Goal: Find contact information: Find specific fact

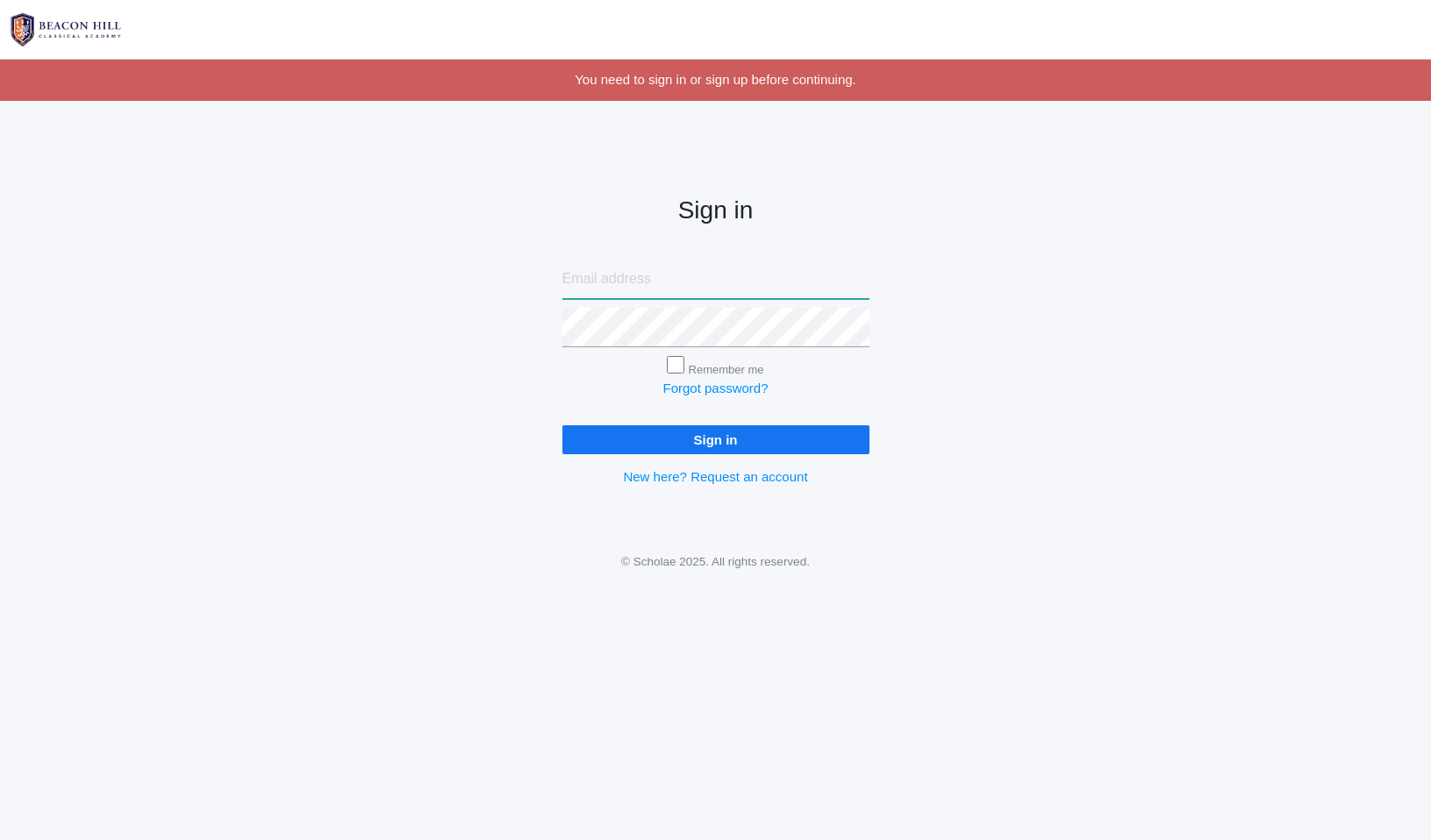
click at [608, 291] on input "email" at bounding box center [716, 279] width 307 height 40
type input "pete.dish@gmail.com"
click at [562, 425] on input "Sign in" at bounding box center [716, 439] width 307 height 29
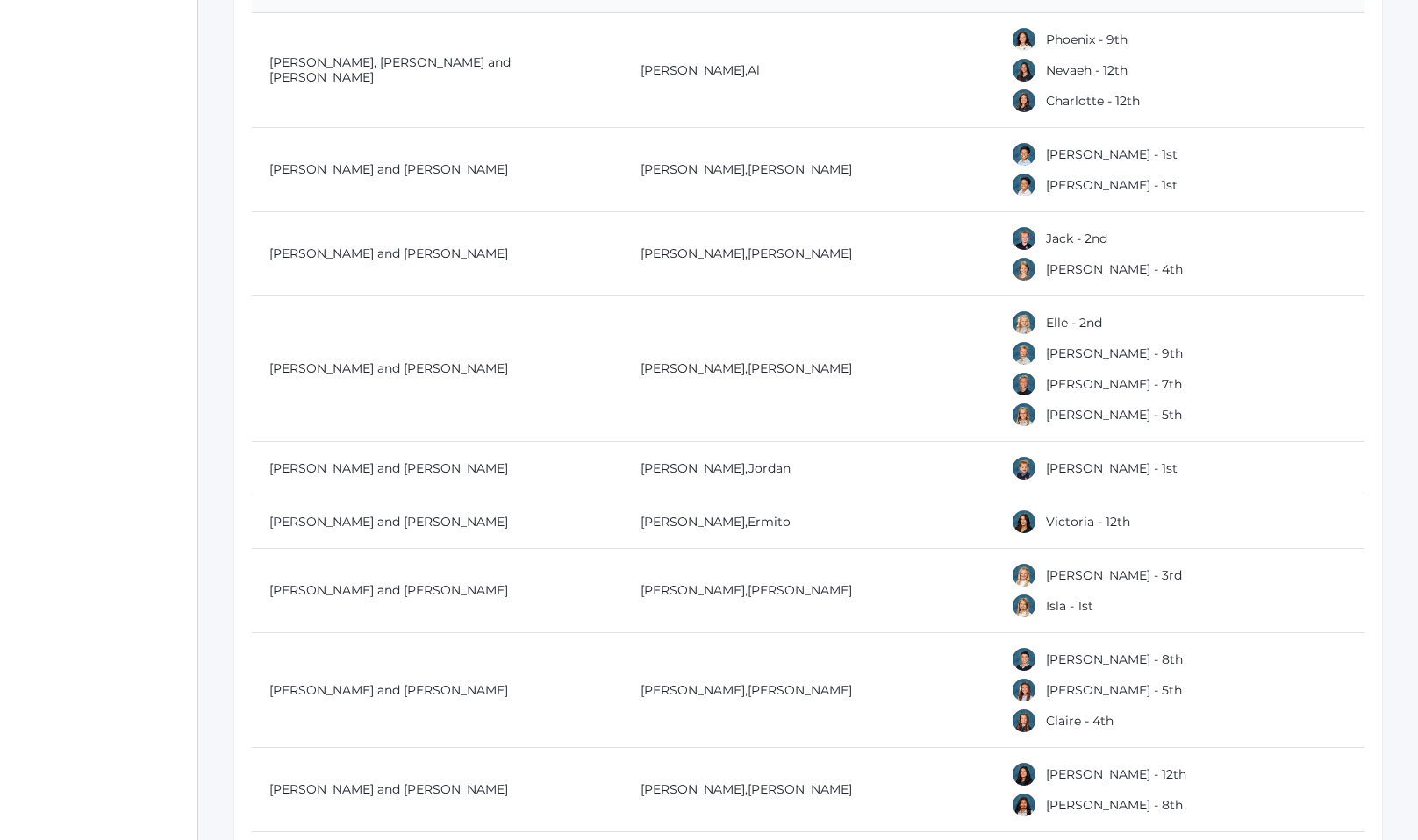
scroll to position [443, 0]
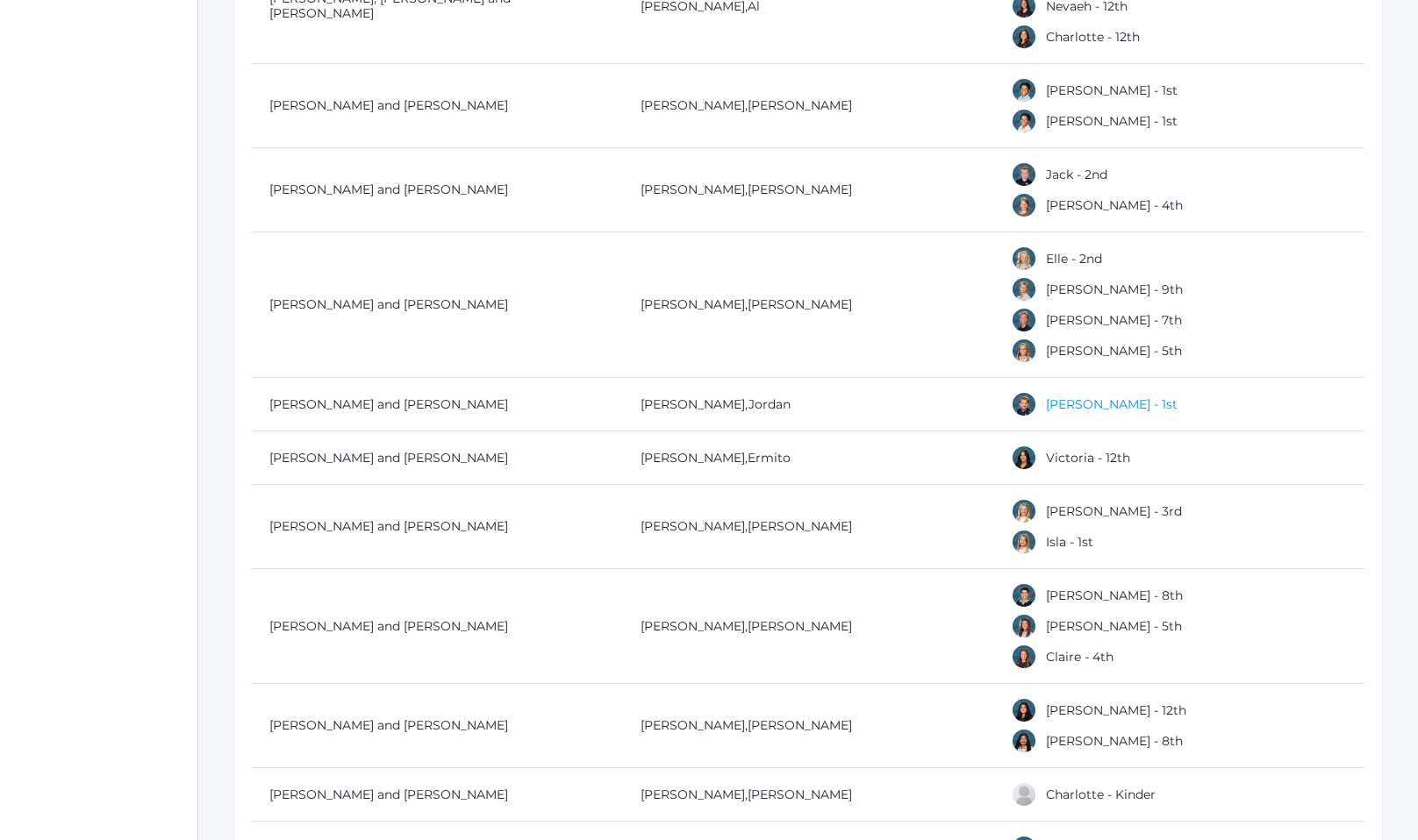
click at [1064, 404] on link "[PERSON_NAME] - 1st" at bounding box center [1111, 404] width 132 height 16
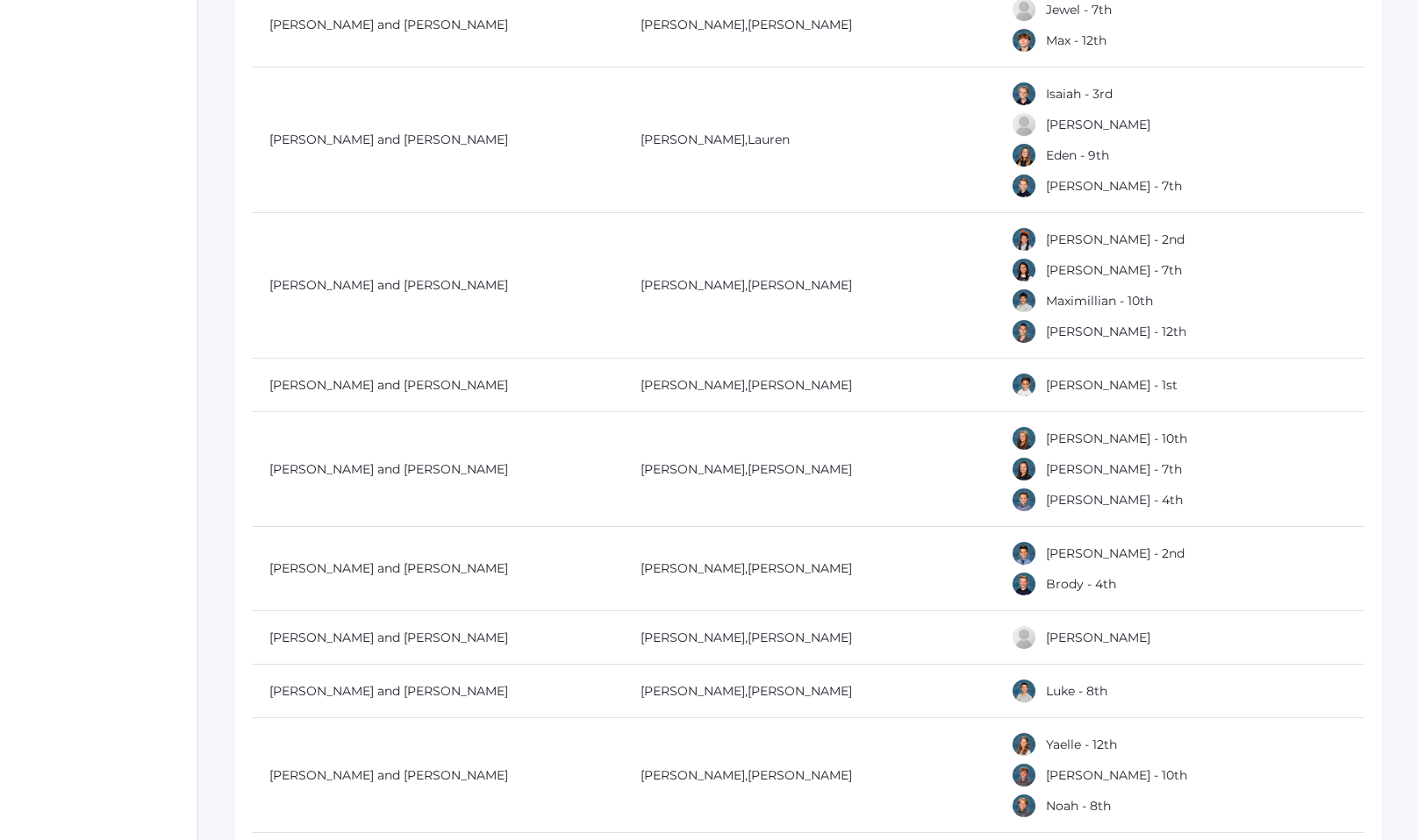
scroll to position [1777, 0]
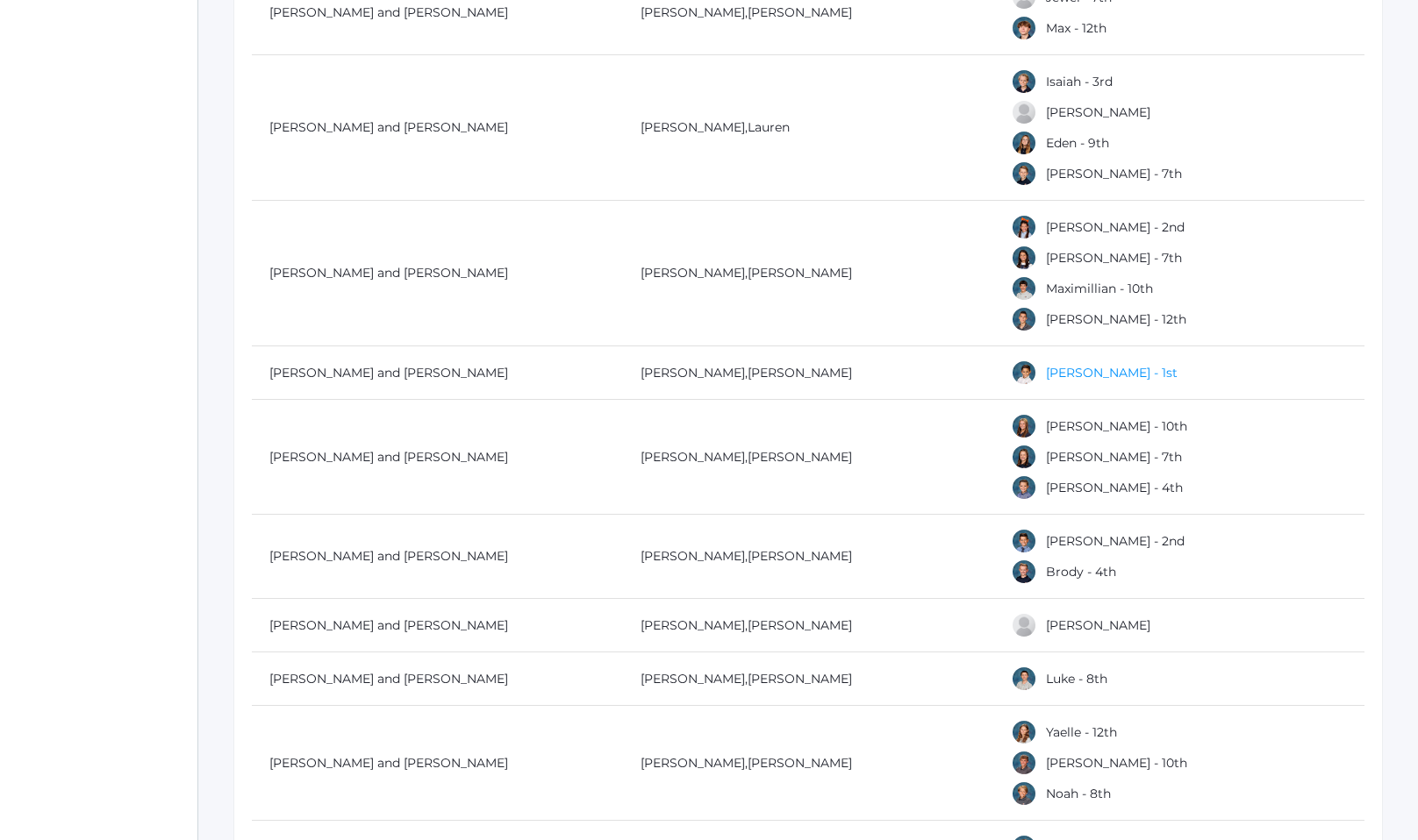
click at [1065, 372] on link "[PERSON_NAME] - 1st" at bounding box center [1111, 373] width 132 height 16
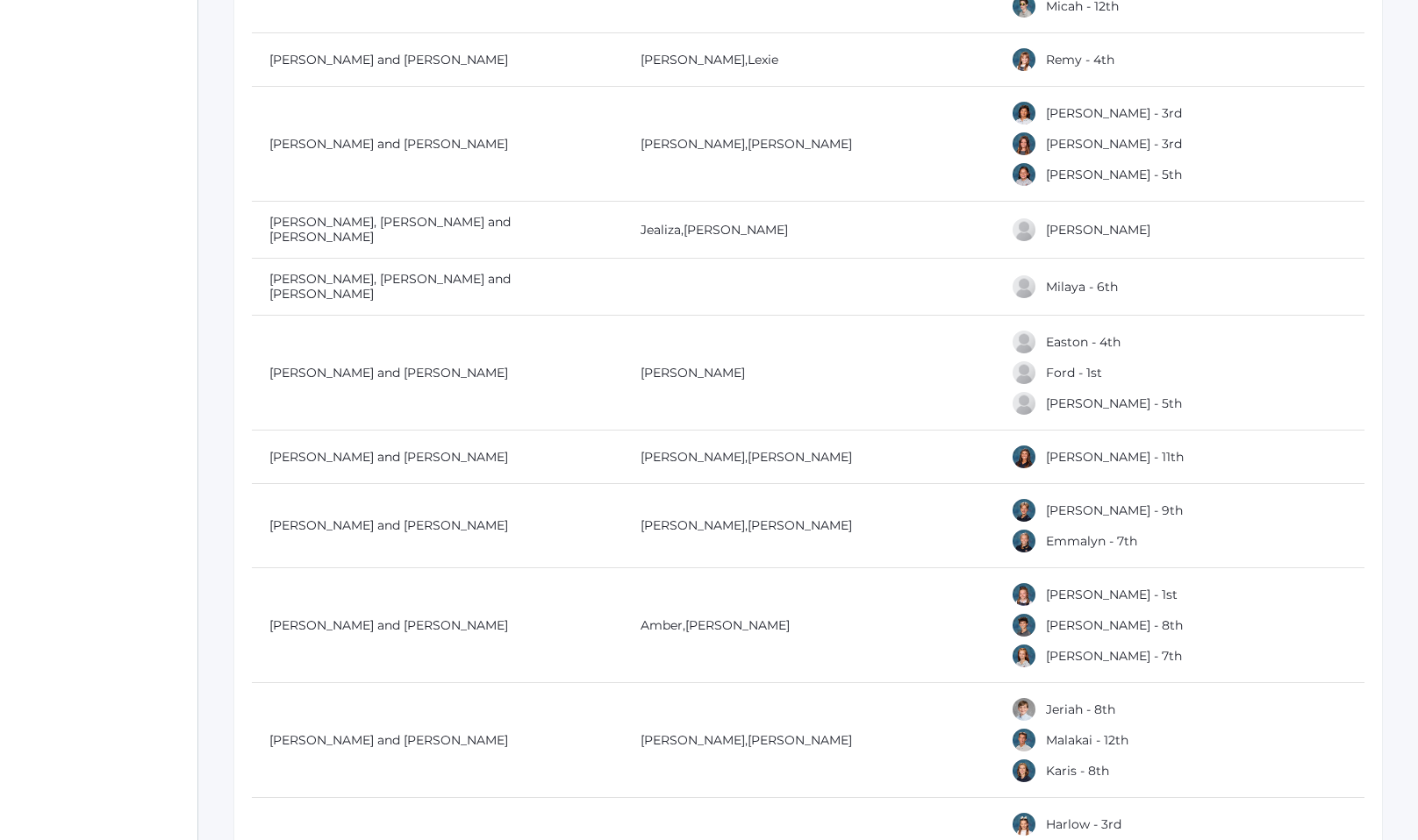
scroll to position [7390, 0]
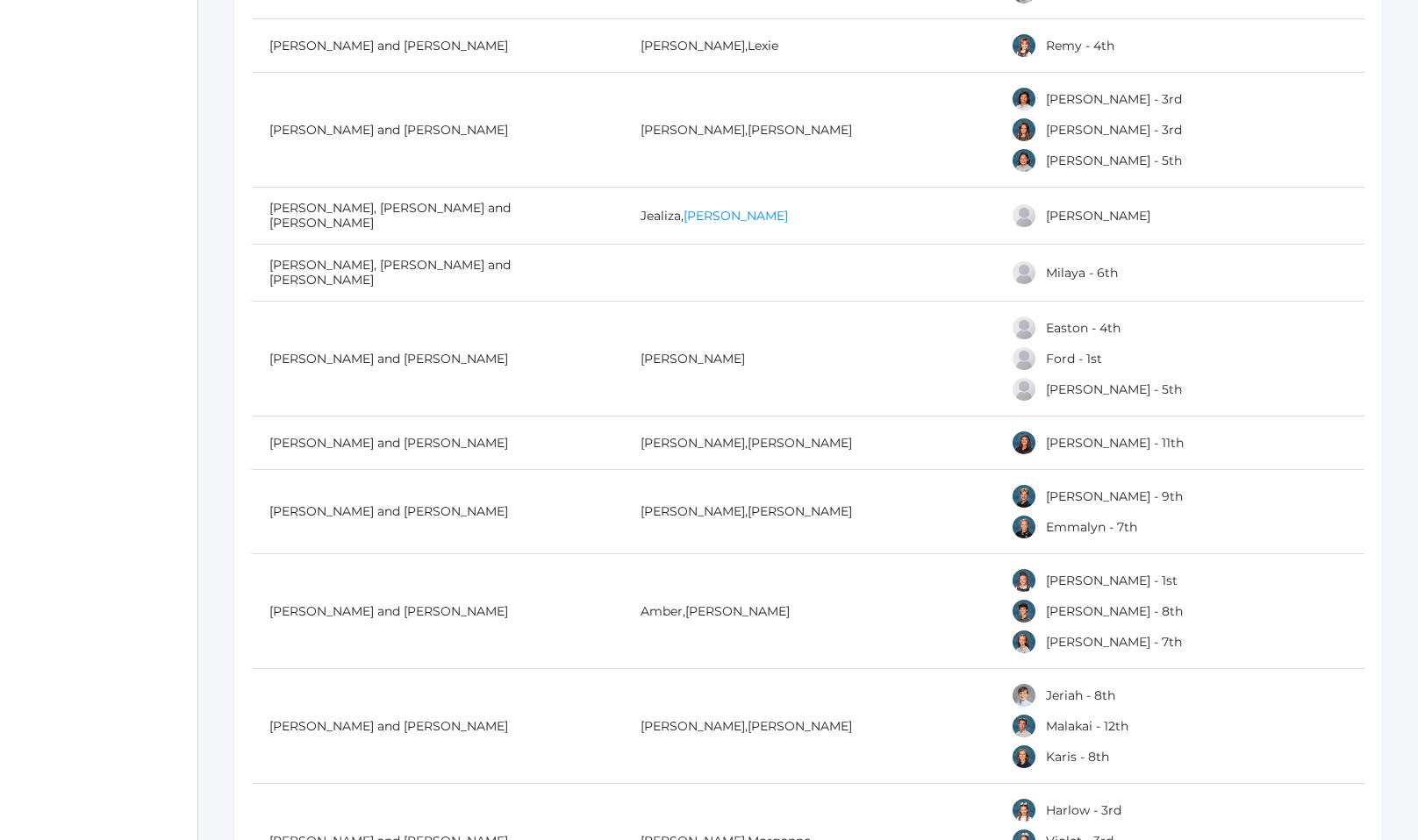
click at [725, 208] on link "[PERSON_NAME]" at bounding box center [735, 215] width 104 height 16
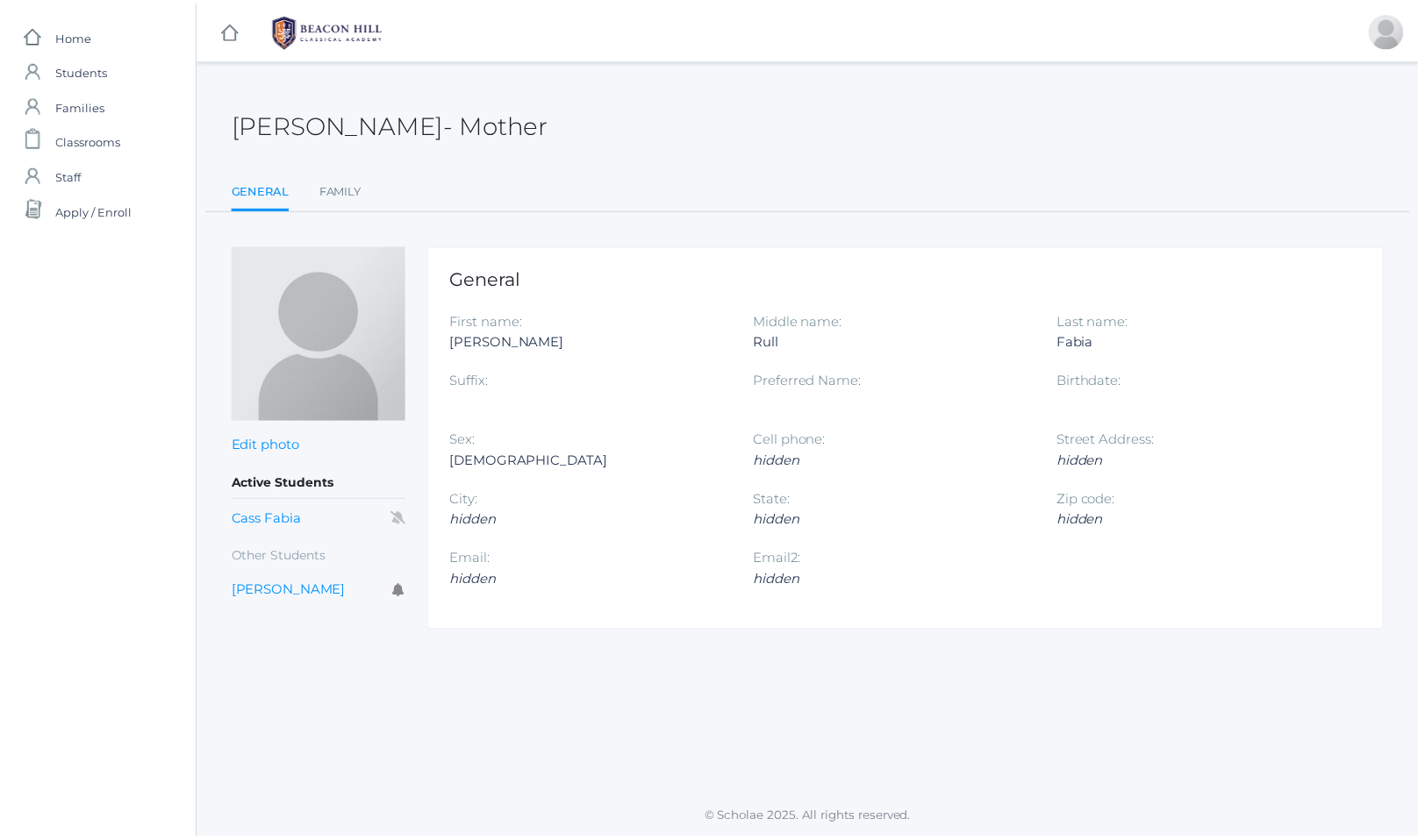
scroll to position [7390, 0]
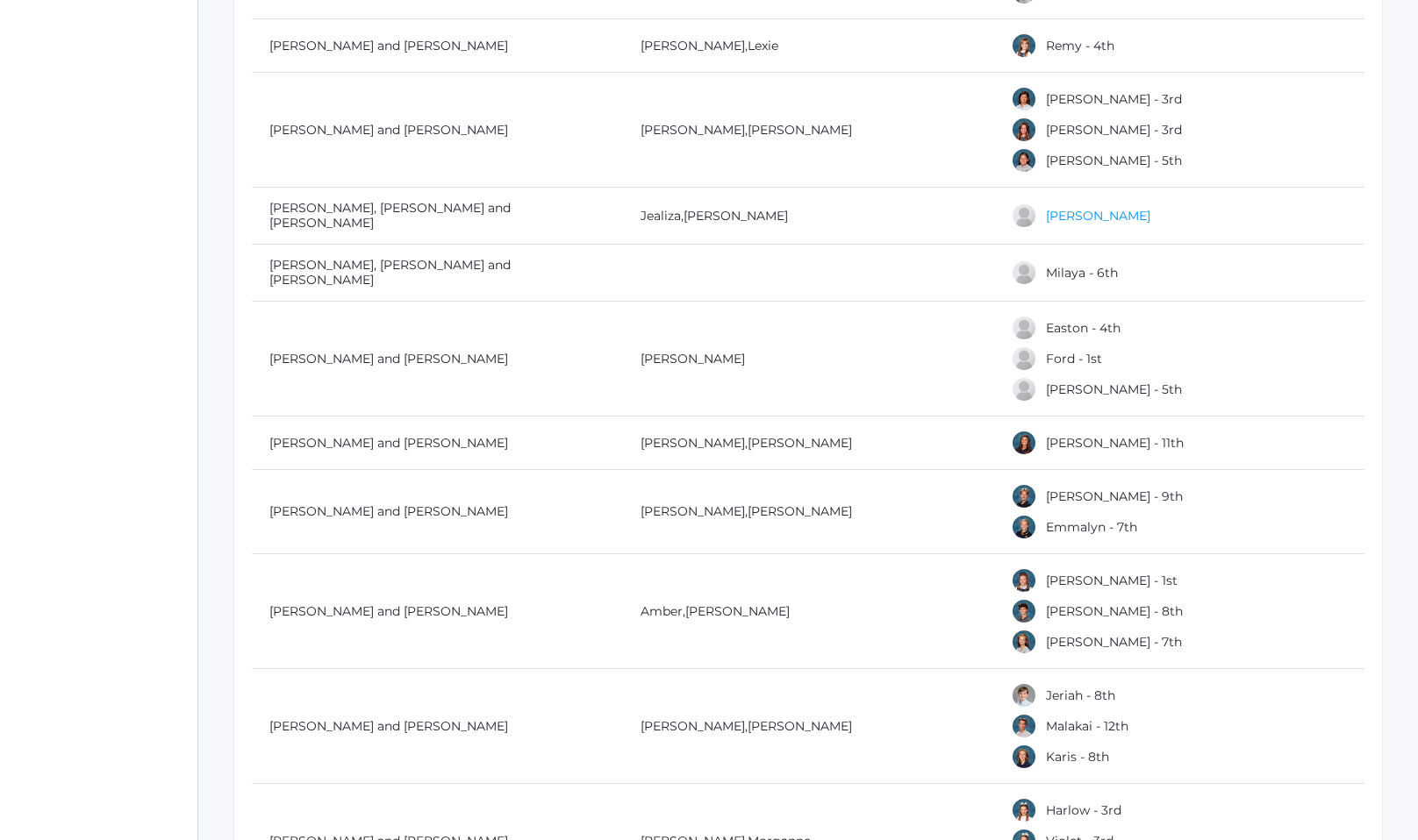
click at [1092, 208] on link "[PERSON_NAME]" at bounding box center [1097, 215] width 104 height 16
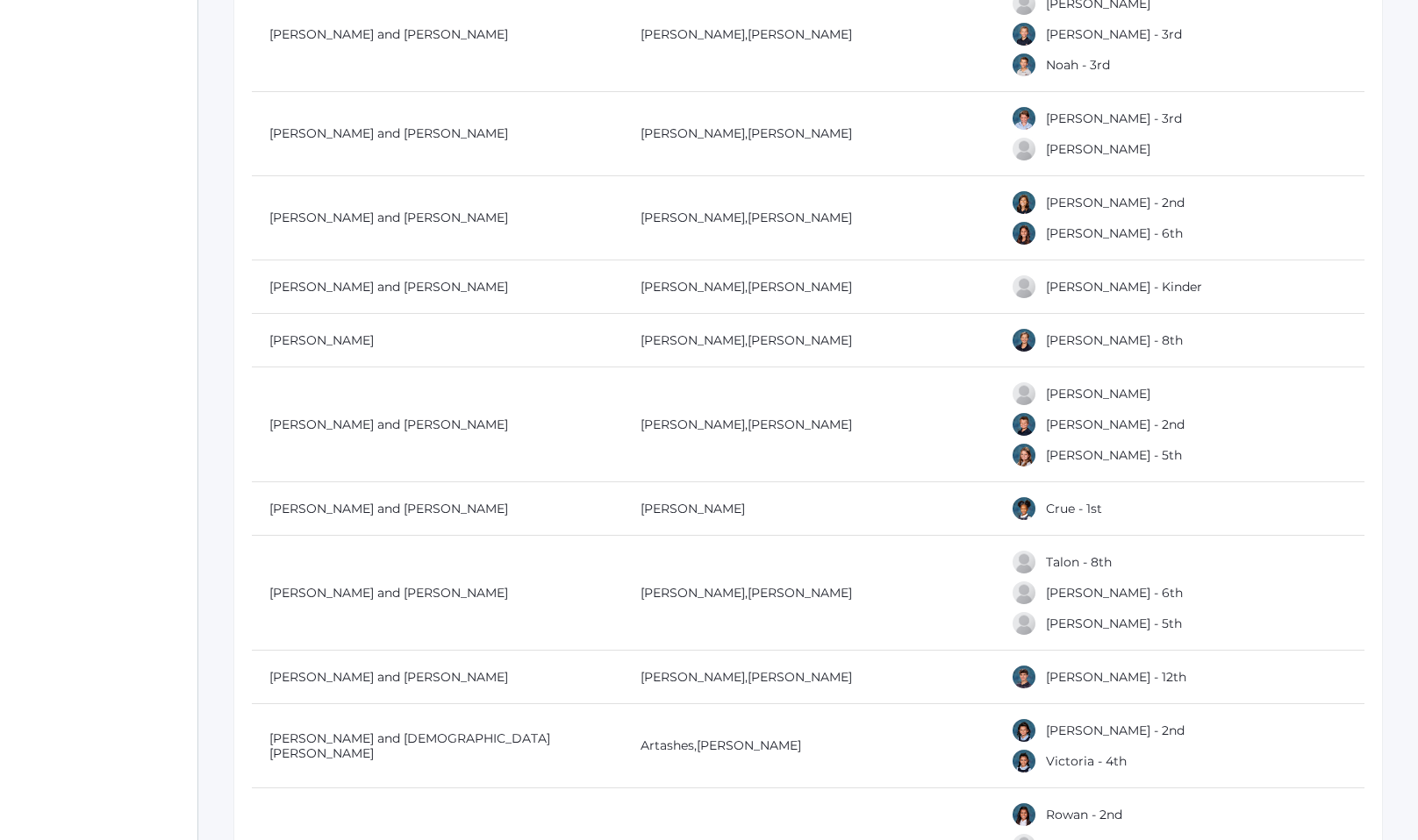
scroll to position [8653, 0]
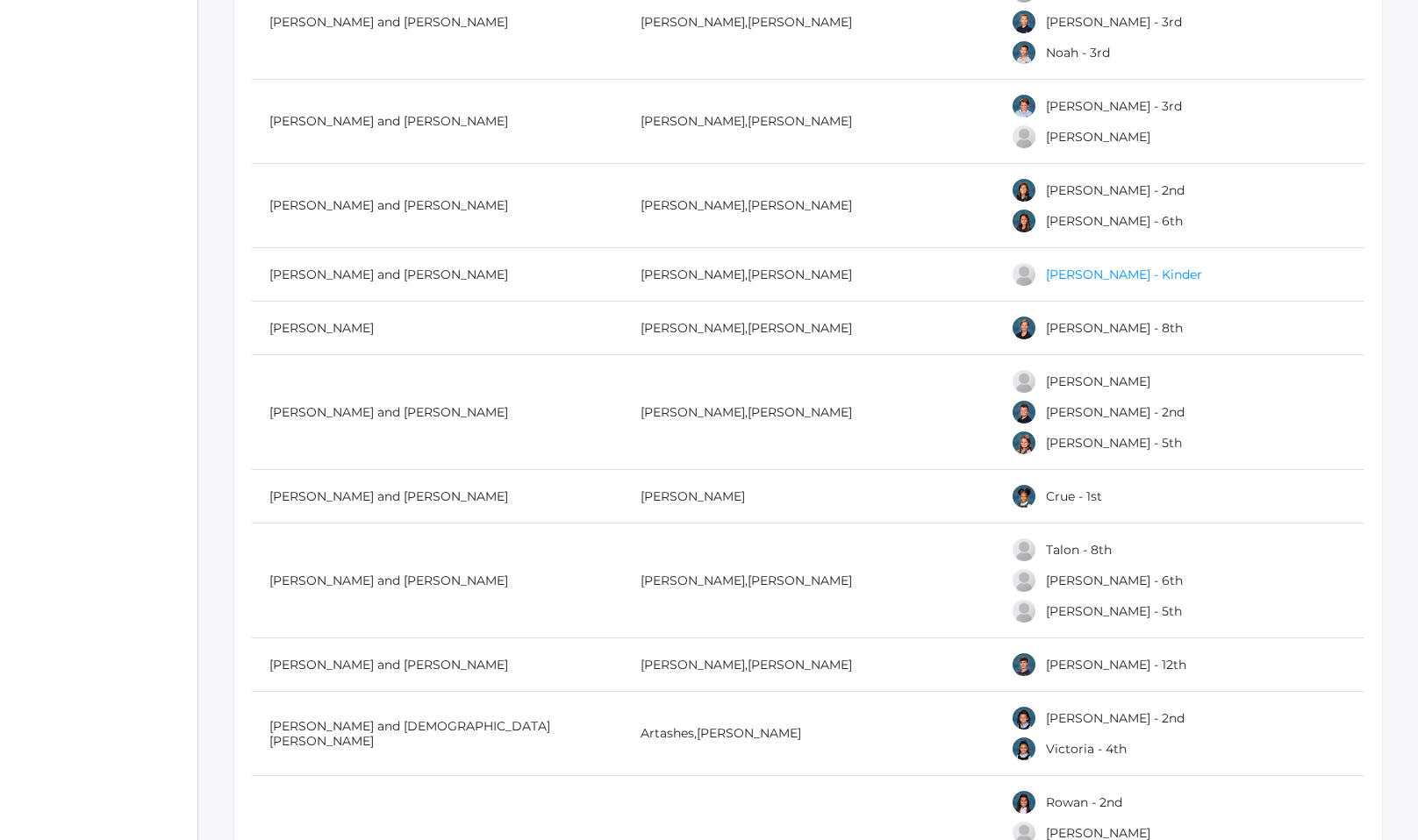
click at [1105, 267] on link "[PERSON_NAME] - Kinder" at bounding box center [1124, 274] width 156 height 16
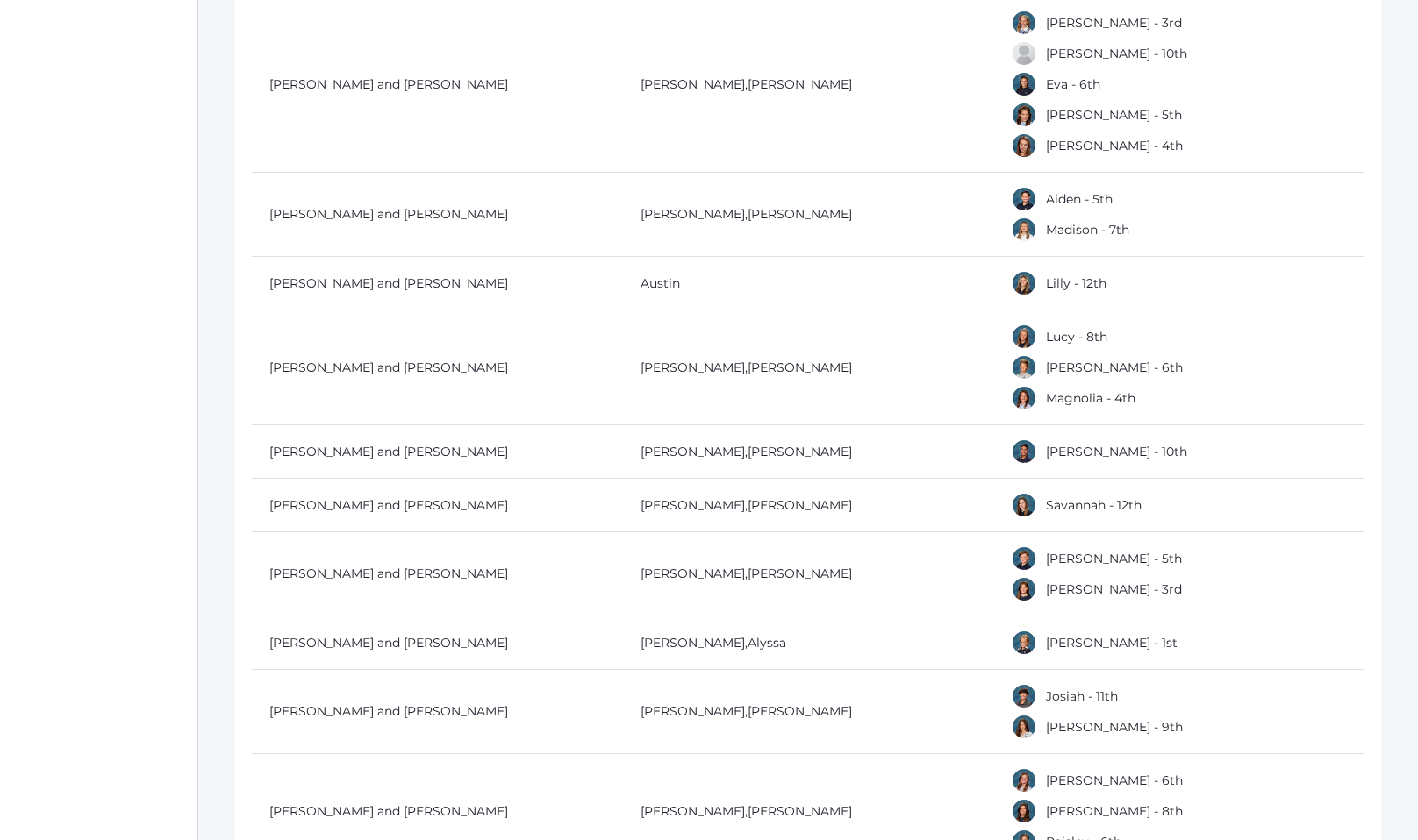
scroll to position [13846, 0]
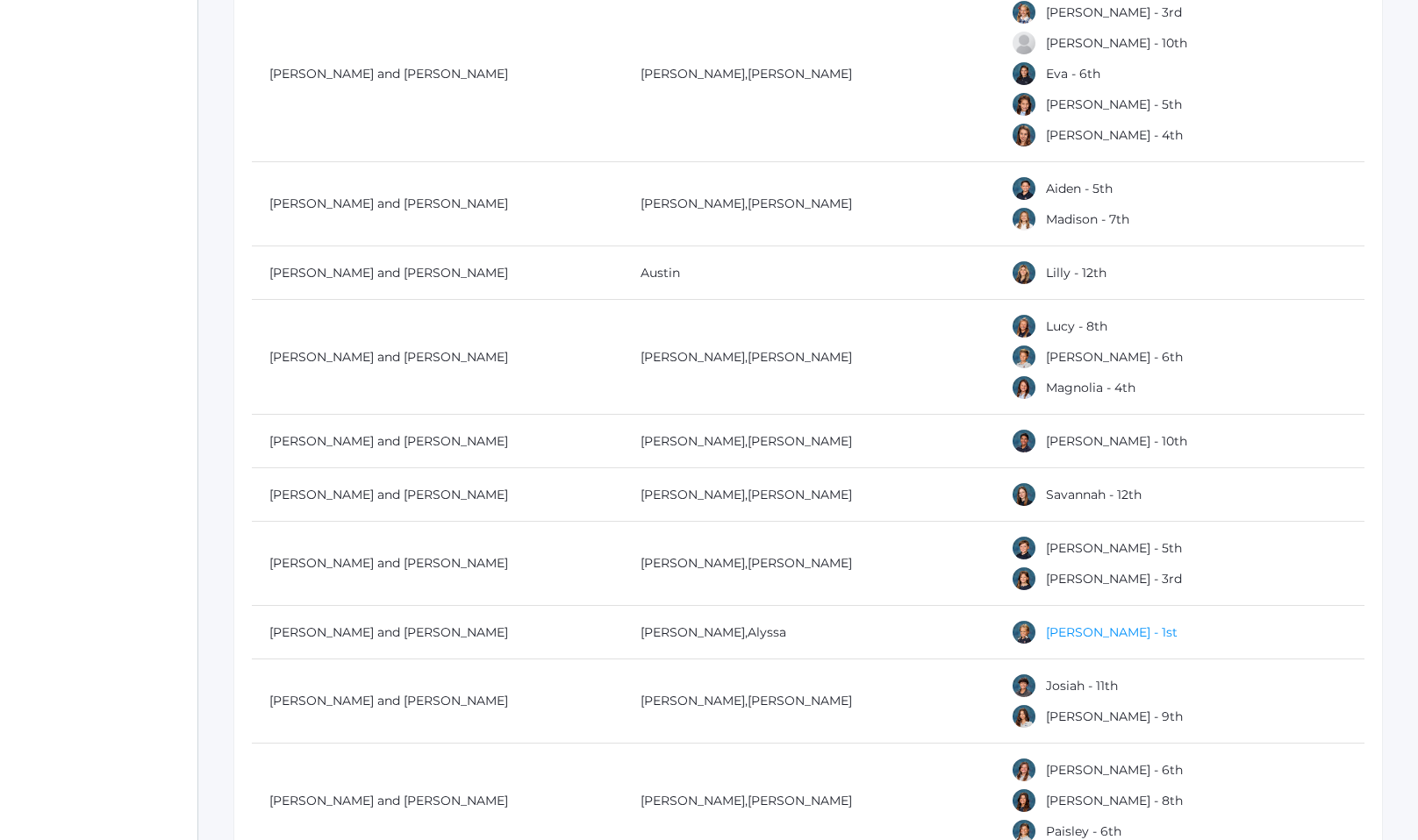
click at [1054, 625] on link "[PERSON_NAME] - 1st" at bounding box center [1111, 632] width 132 height 16
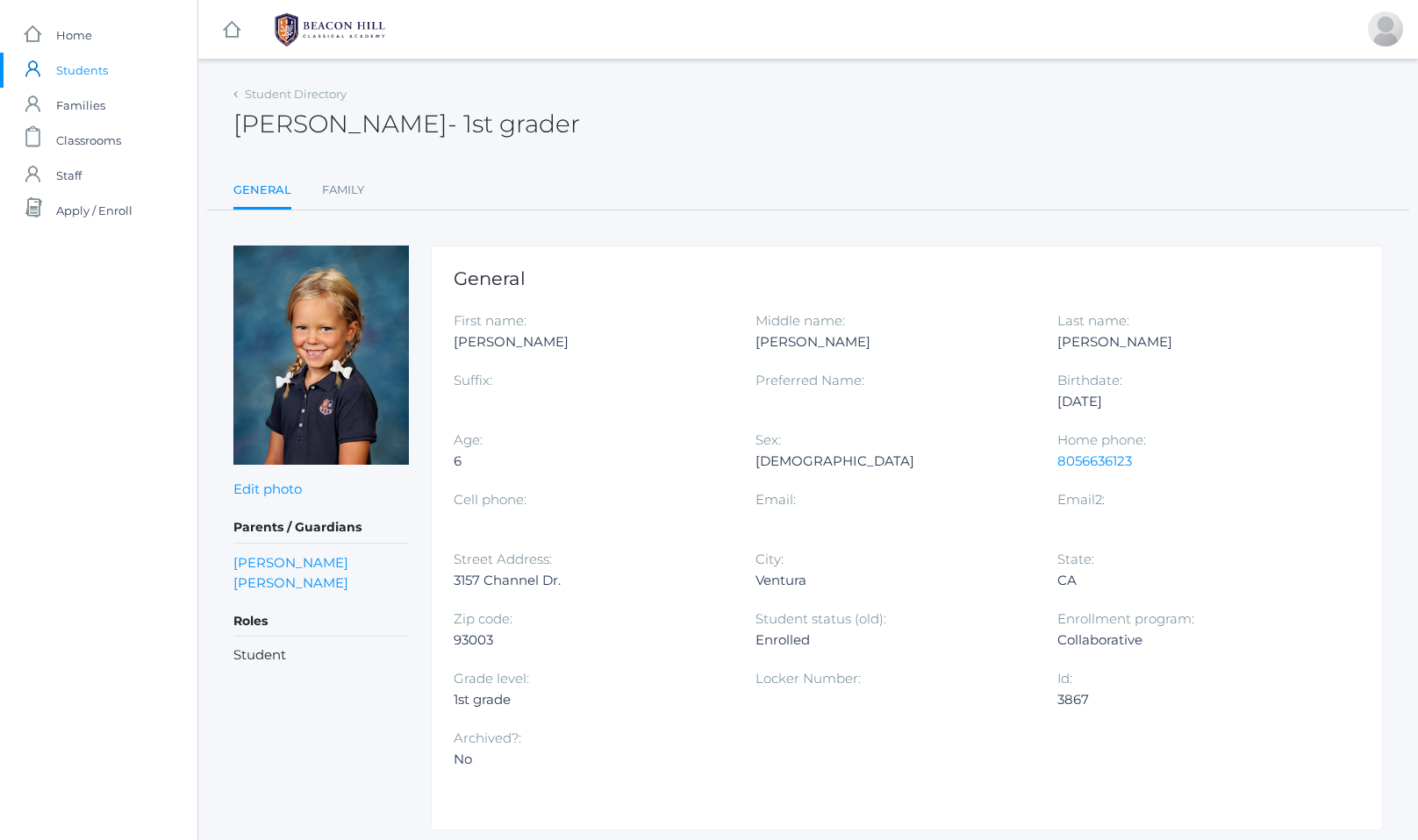
scroll to position [13846, 0]
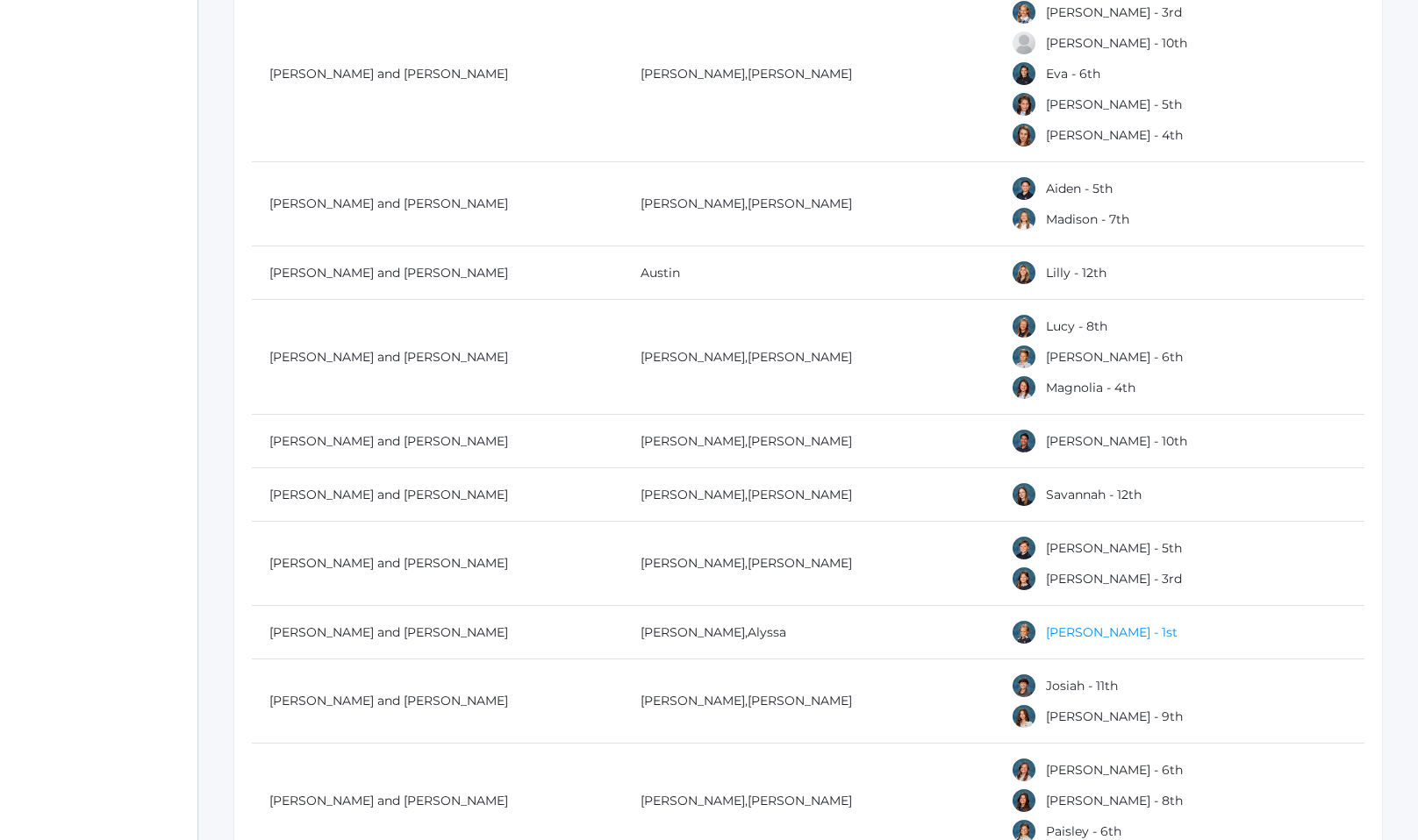
click at [1052, 625] on link "[PERSON_NAME] - 1st" at bounding box center [1111, 632] width 132 height 16
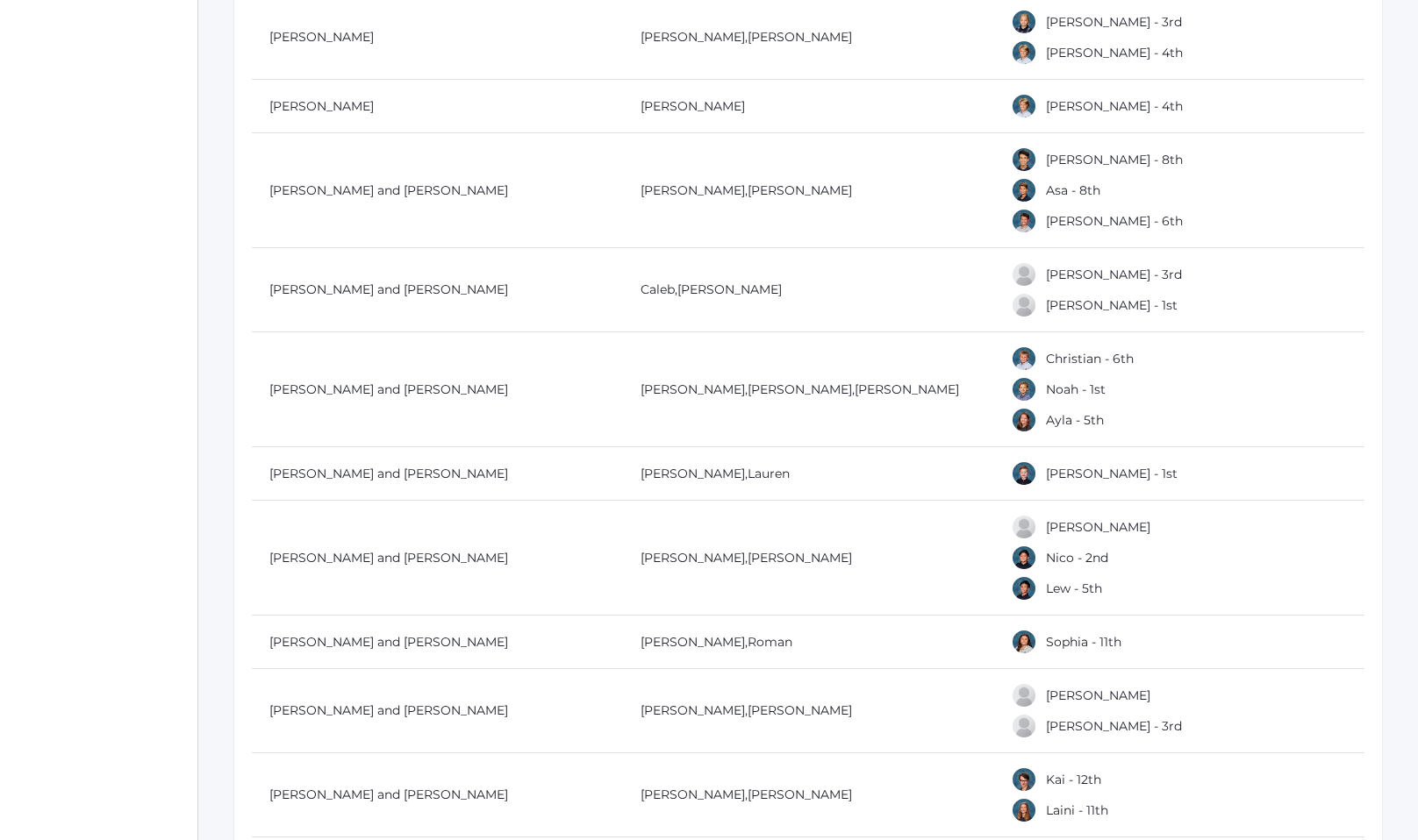
scroll to position [16652, 0]
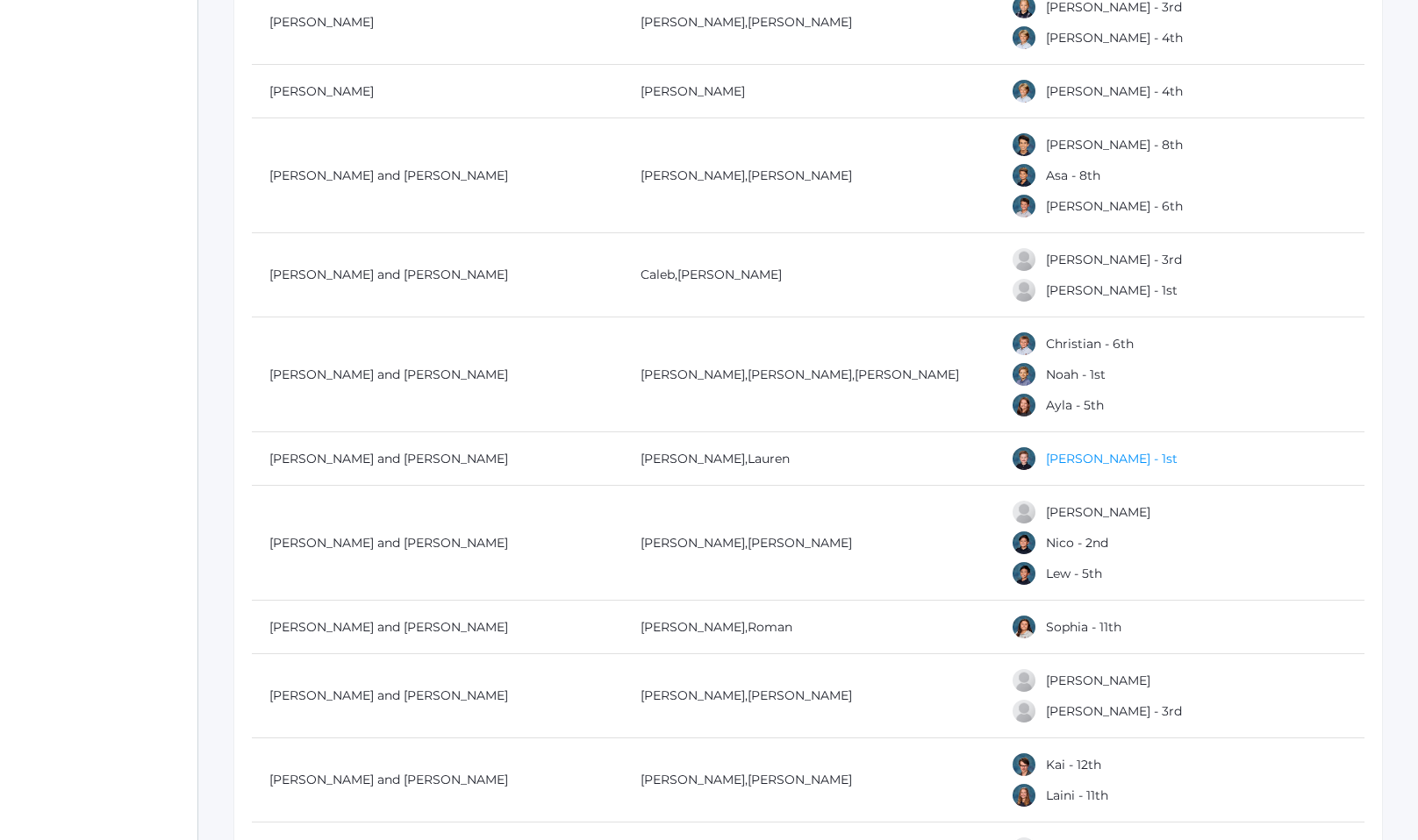
click at [1078, 451] on link "[PERSON_NAME] - 1st" at bounding box center [1111, 458] width 132 height 16
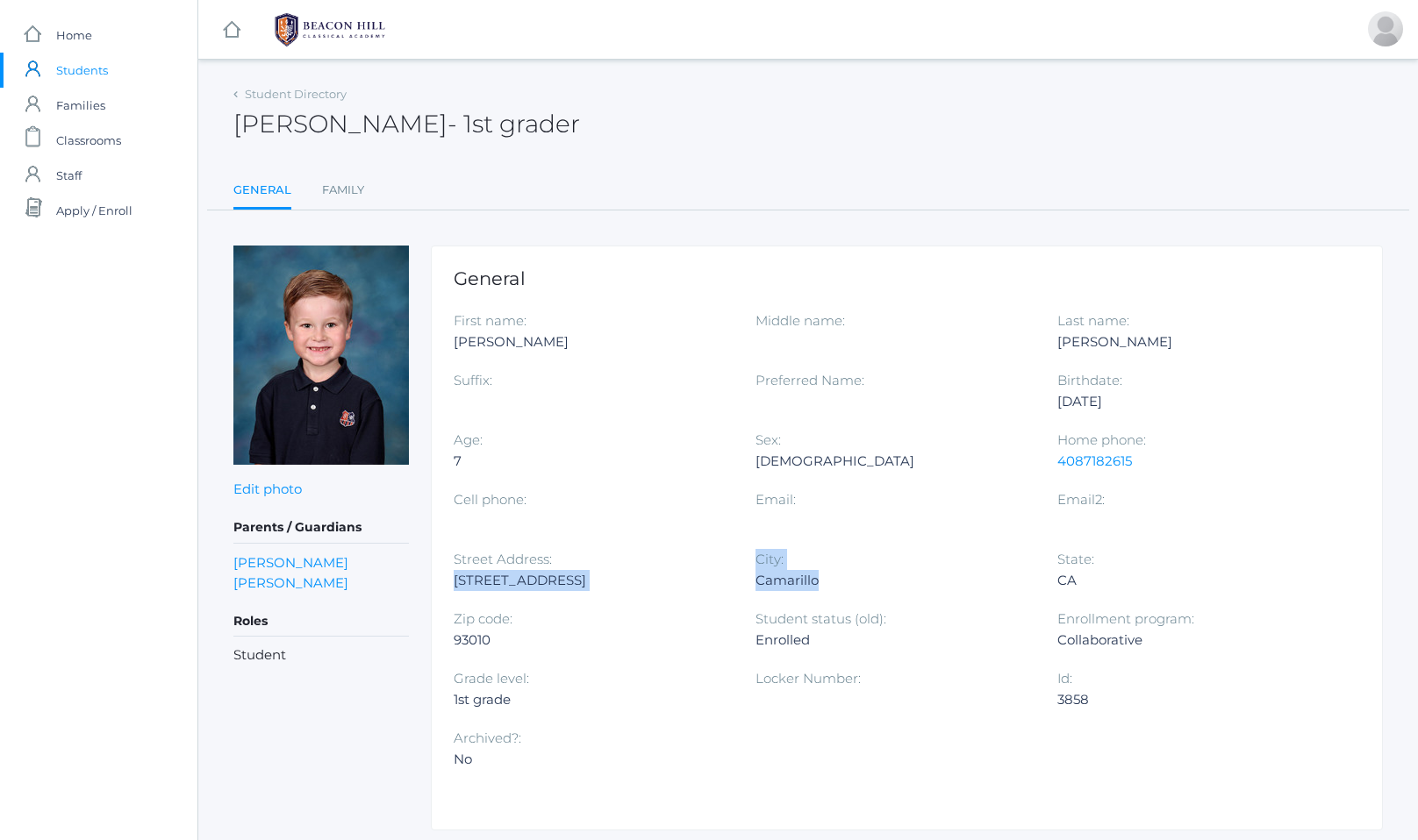
drag, startPoint x: 454, startPoint y: 580, endPoint x: 833, endPoint y: 585, distance: 379.0
click at [833, 588] on div "First name: Theodore Middle name: Last name: Smith Suffix: Preferred Name: Birt…" at bounding box center [906, 548] width 906 height 478
copy div "1253 Modesto Ave City: Camarillo"
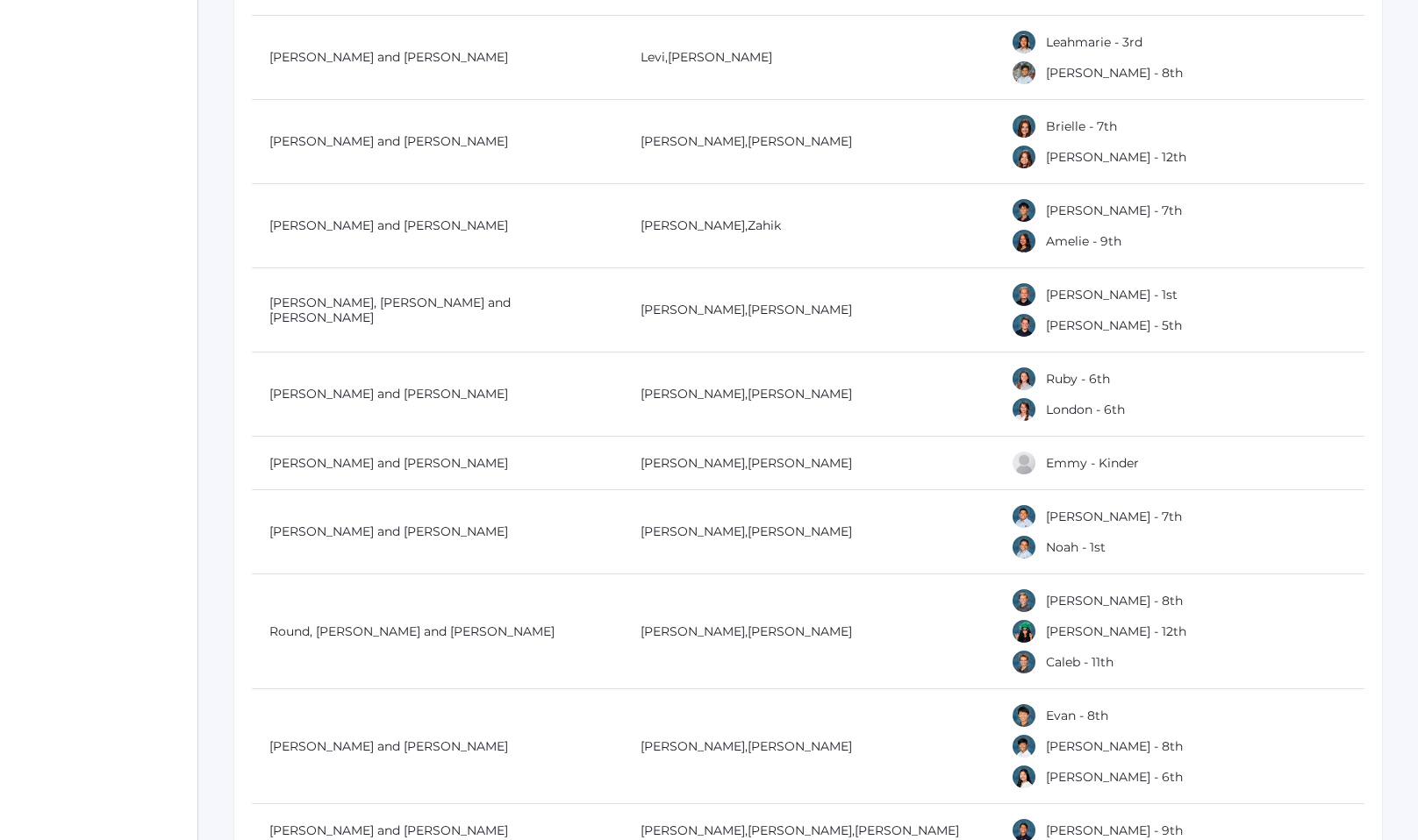
scroll to position [15081, 0]
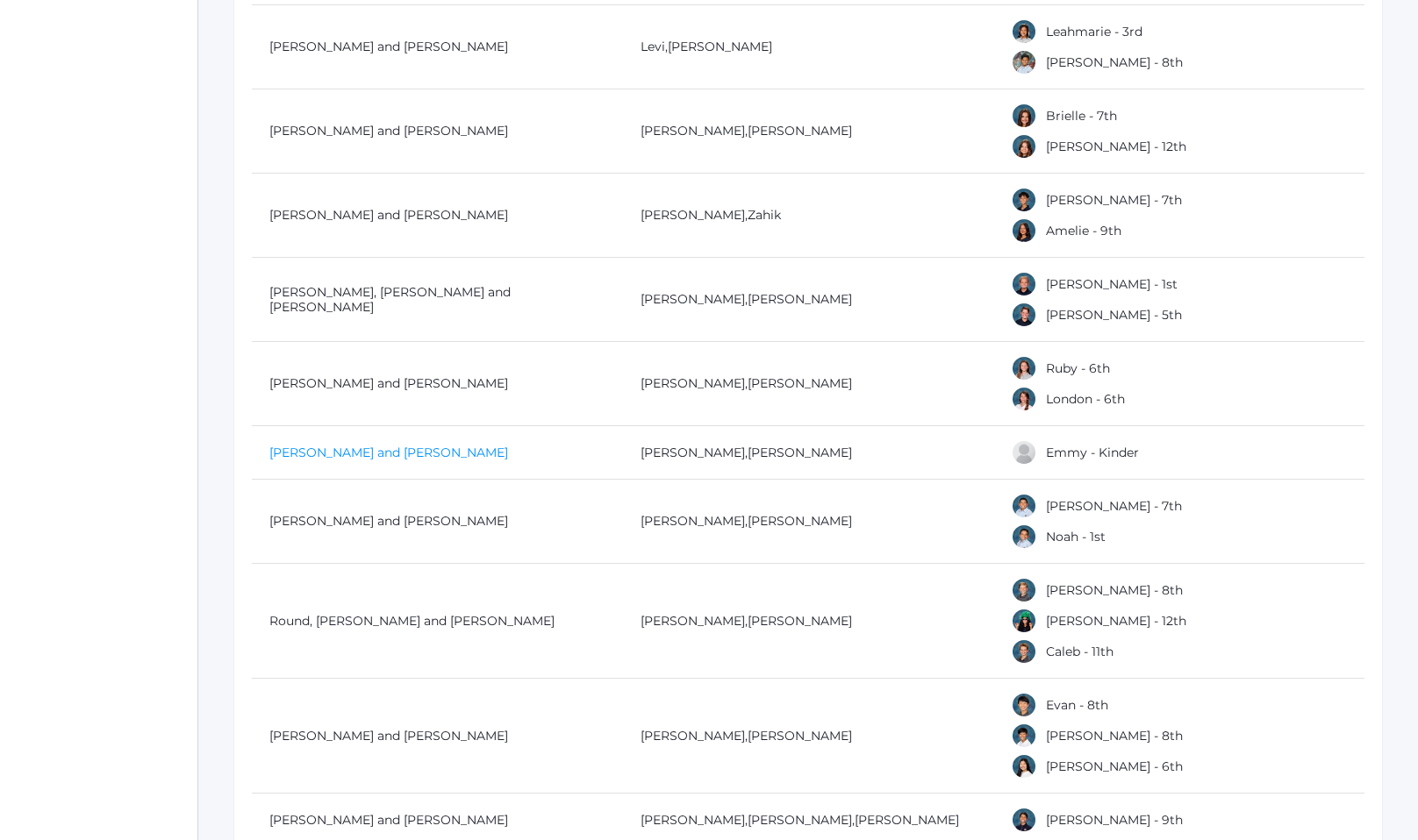
click at [349, 444] on link "[PERSON_NAME] and [PERSON_NAME]" at bounding box center [388, 452] width 238 height 16
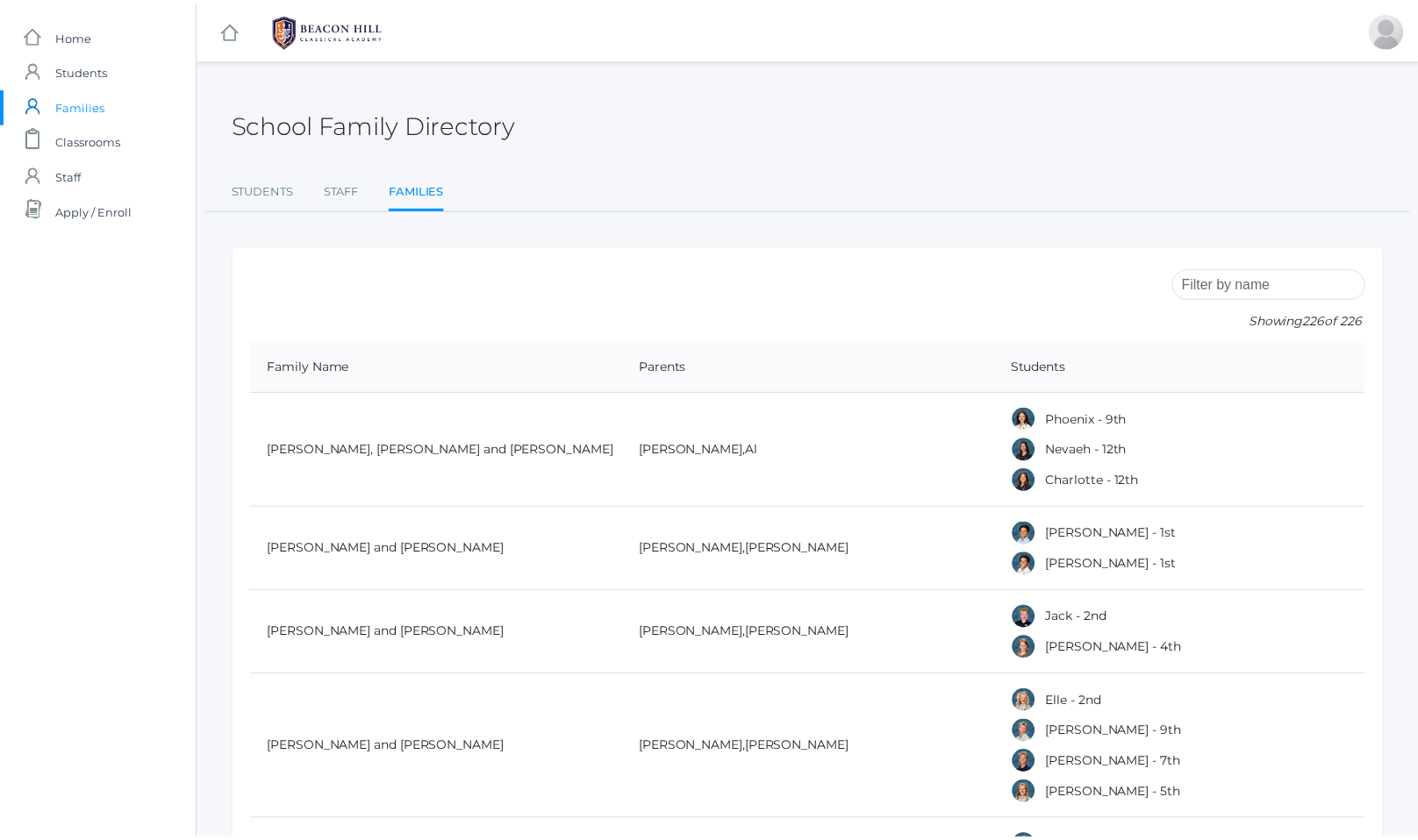
scroll to position [15081, 0]
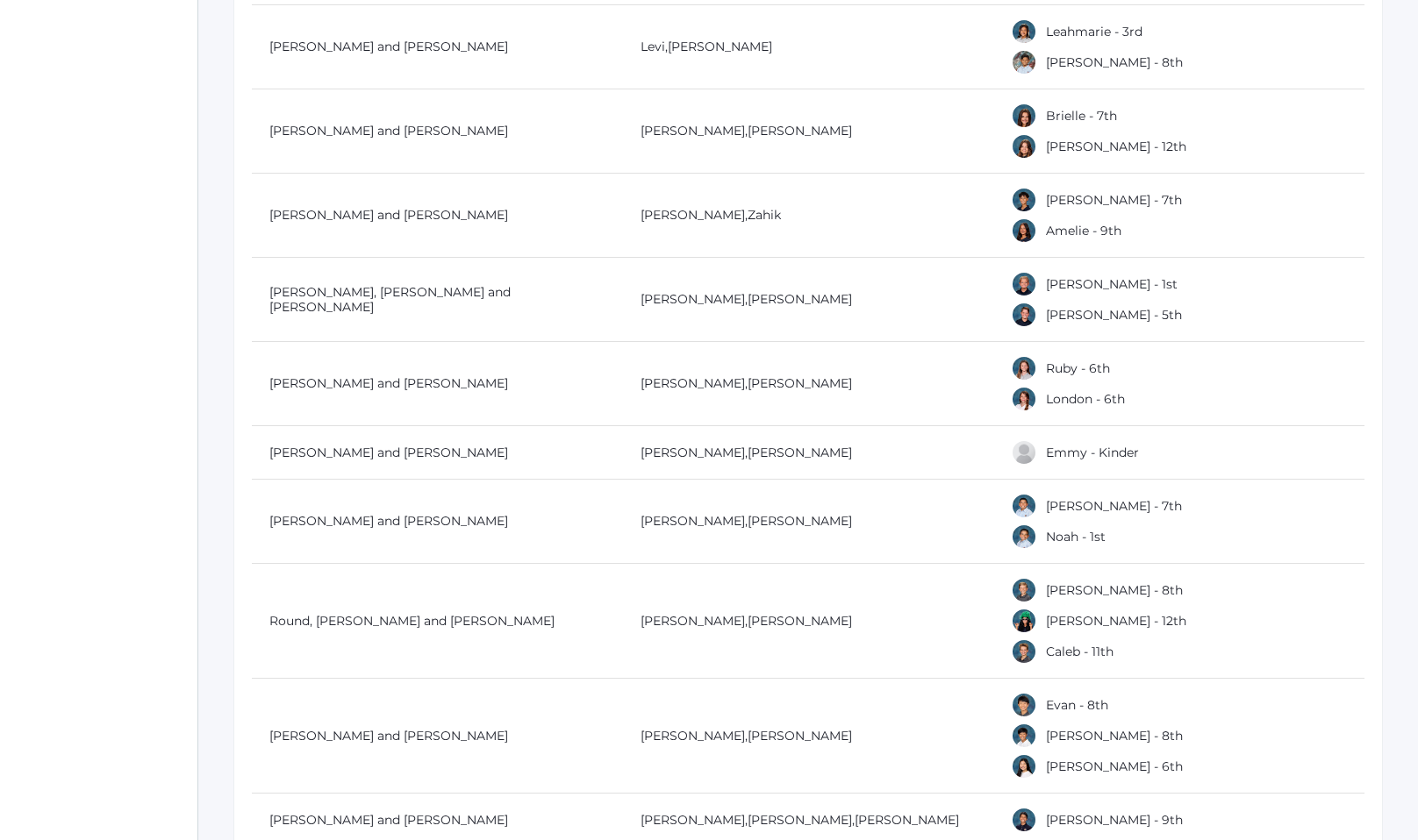
click at [1061, 451] on div "Emmy - Kinder" at bounding box center [1184, 453] width 349 height 27
click at [1061, 444] on link "Emmy - Kinder" at bounding box center [1091, 452] width 93 height 16
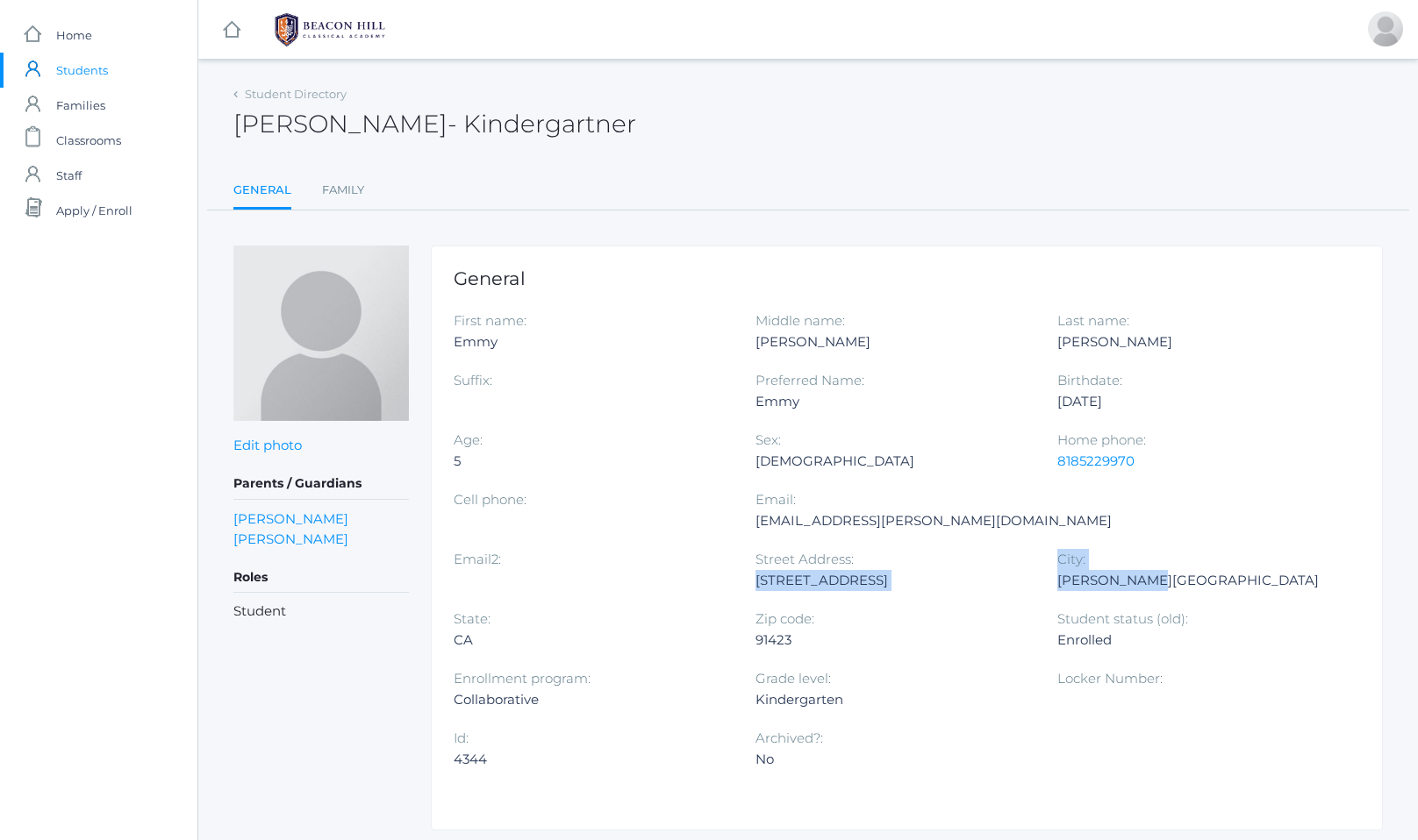
drag, startPoint x: 455, startPoint y: 580, endPoint x: 861, endPoint y: 586, distance: 406.0
click at [859, 587] on div "First name: Emmy Middle name: Kay Last name: Rodarte Suffix: Preferred Name: Em…" at bounding box center [906, 548] width 906 height 478
copy div "13012 Magnolia Blvd. City: Sherman Oaks"
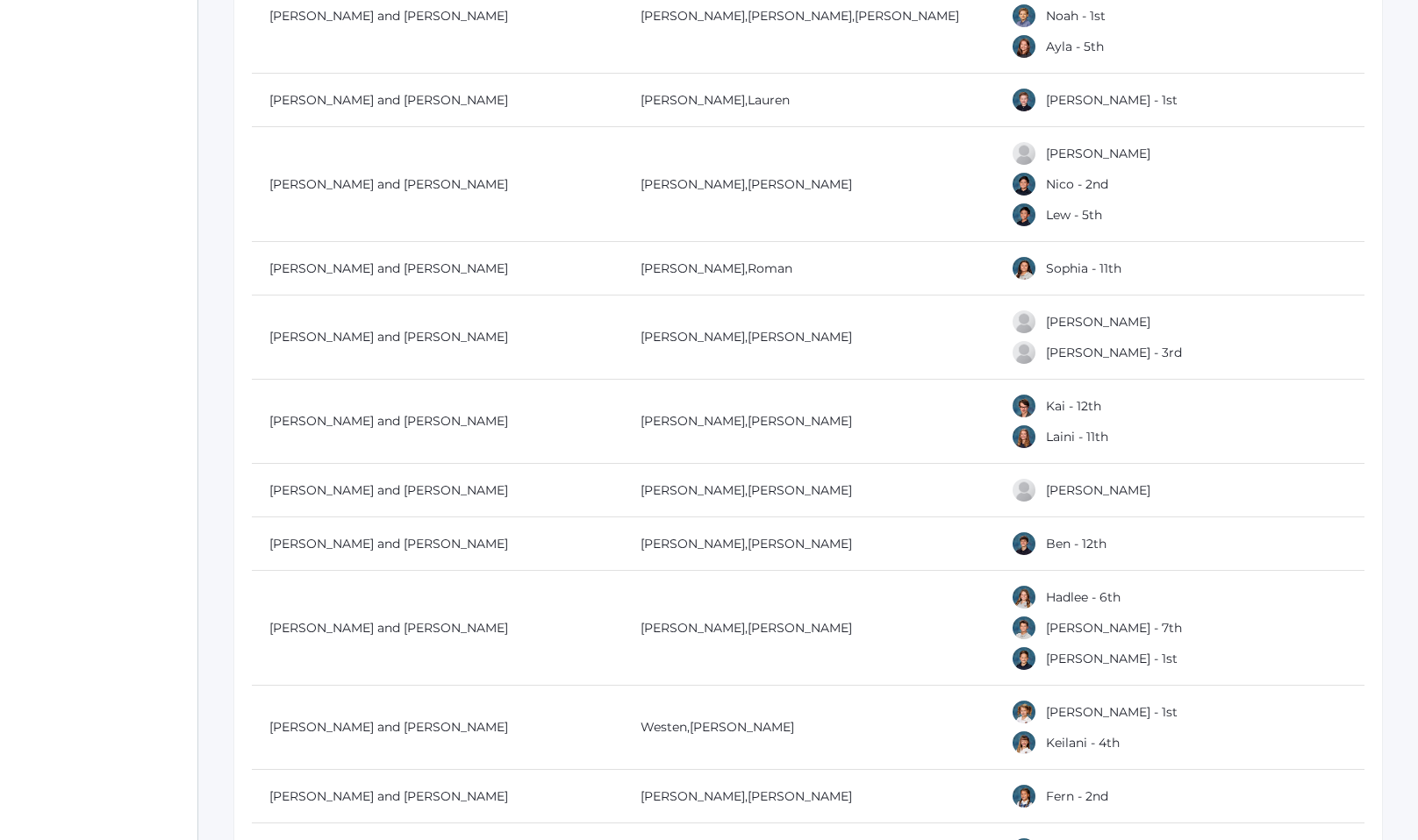
scroll to position [17046, 0]
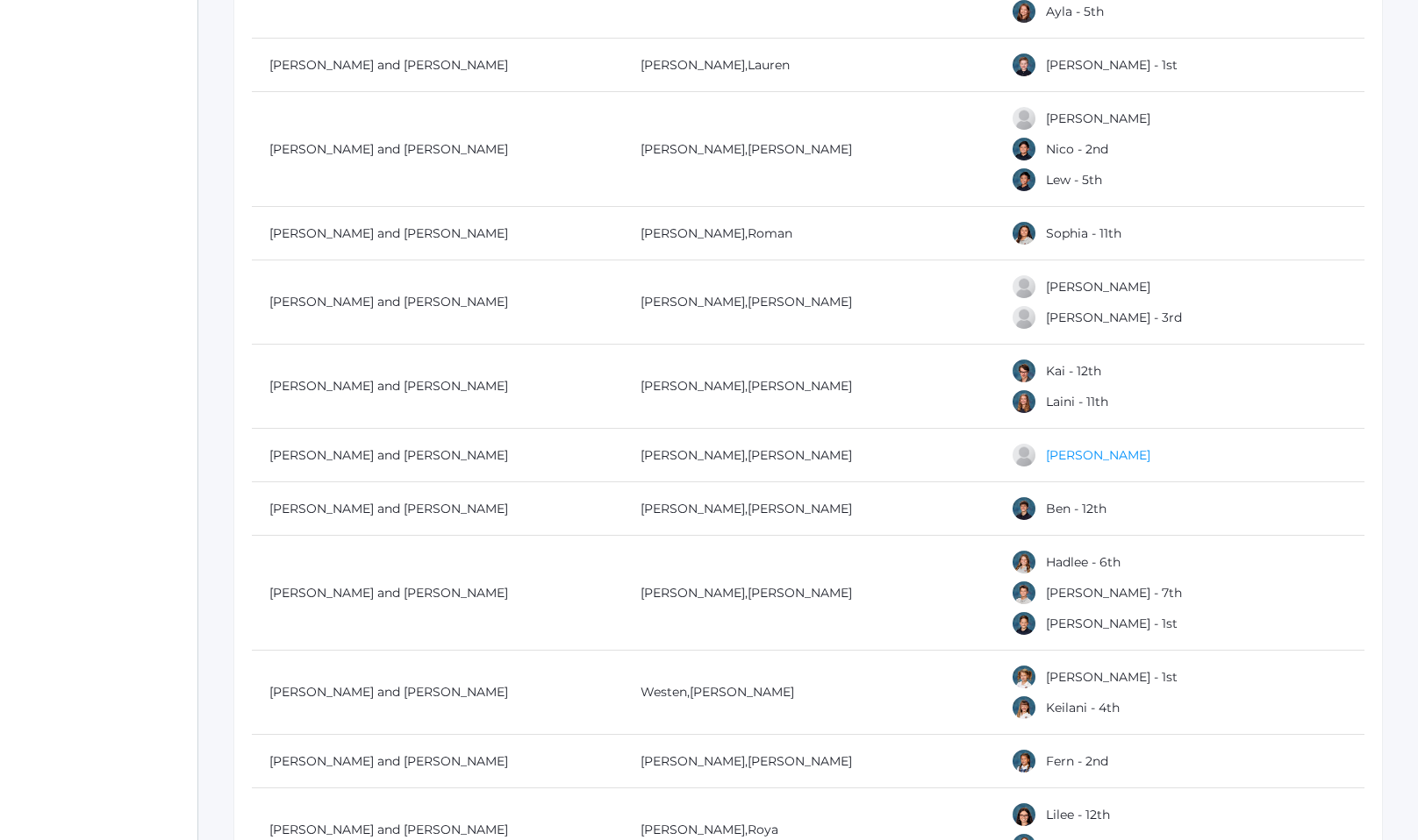
click at [1099, 447] on link "[PERSON_NAME]" at bounding box center [1097, 455] width 104 height 16
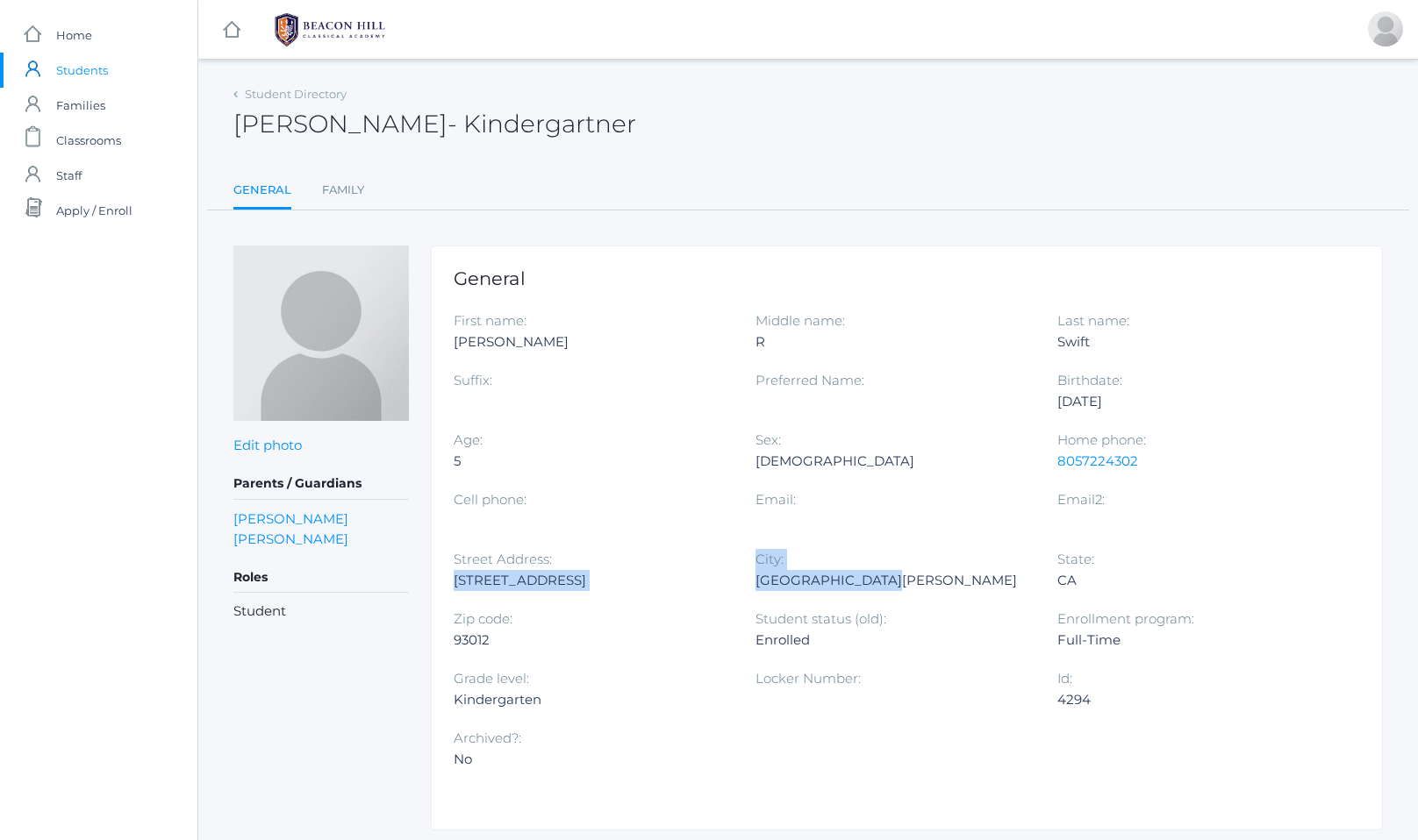
drag, startPoint x: 451, startPoint y: 581, endPoint x: 896, endPoint y: 591, distance: 445.1
click at [892, 591] on div "General First name: Theodore Middle name: R Last name: Swift Suffix: Preferred …" at bounding box center [906, 538] width 951 height 585
copy div "2160 Holiday Pines Lane City: Santa Rosa Valley"
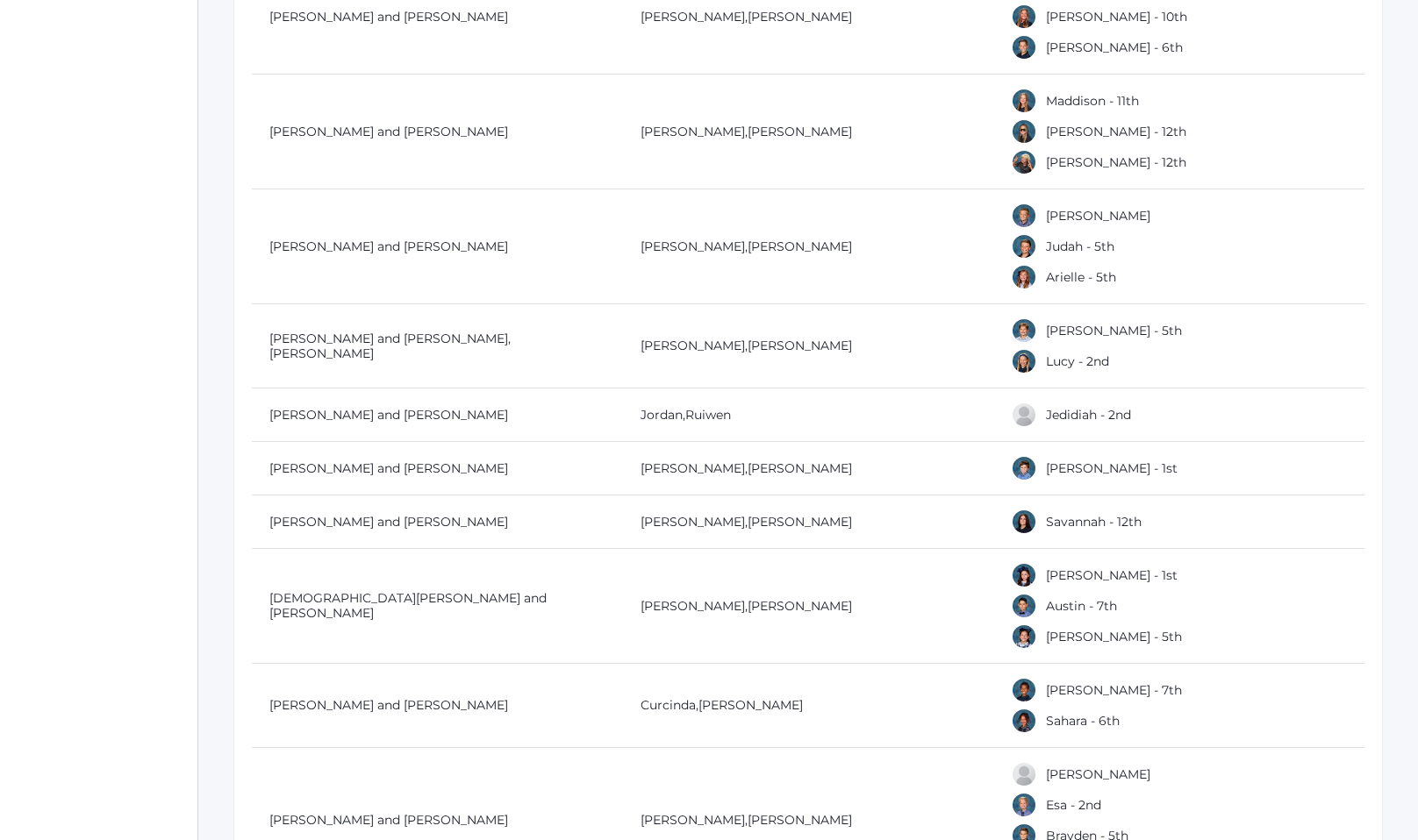
scroll to position [19326, 0]
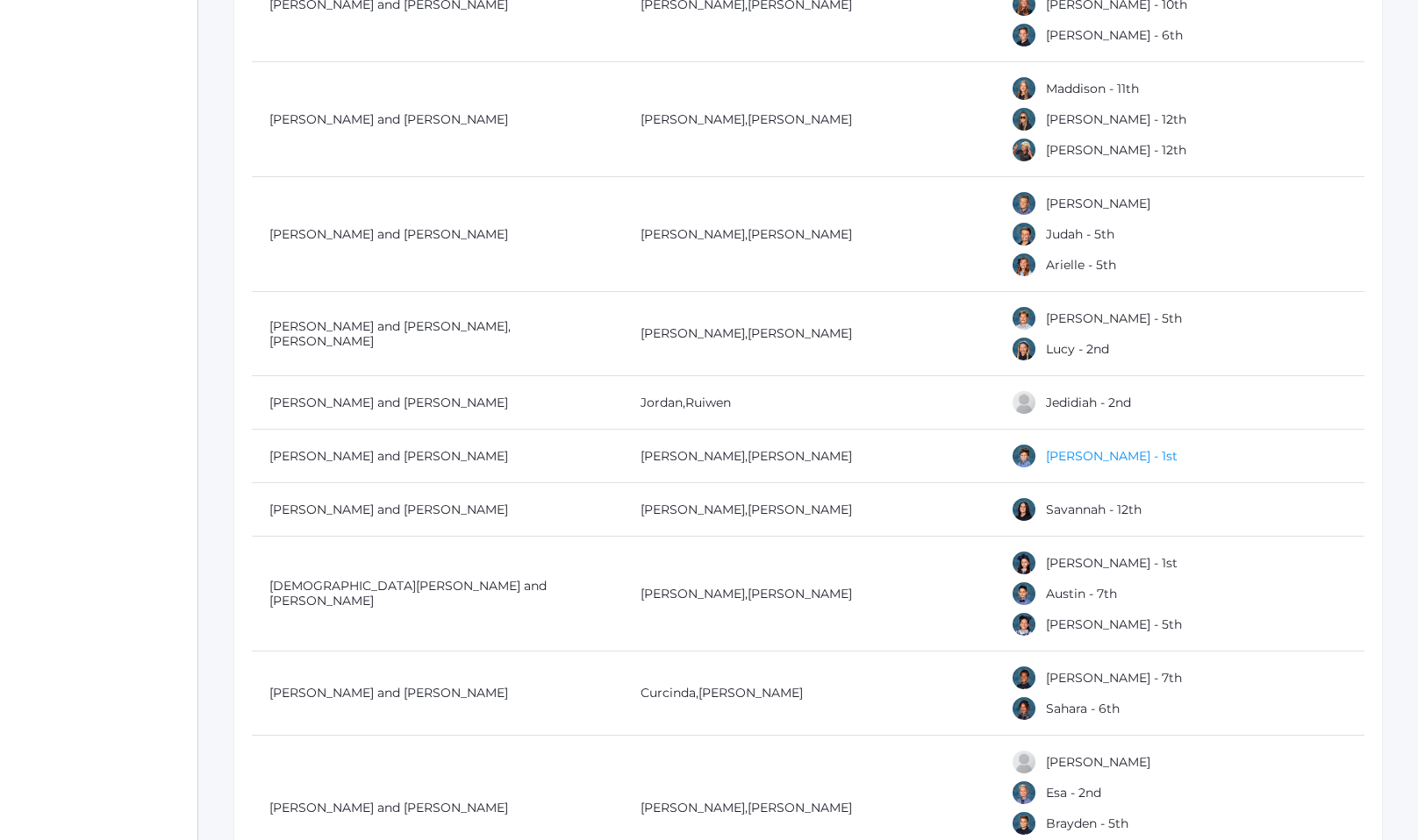
click at [1056, 448] on link "[PERSON_NAME] - 1st" at bounding box center [1111, 455] width 132 height 16
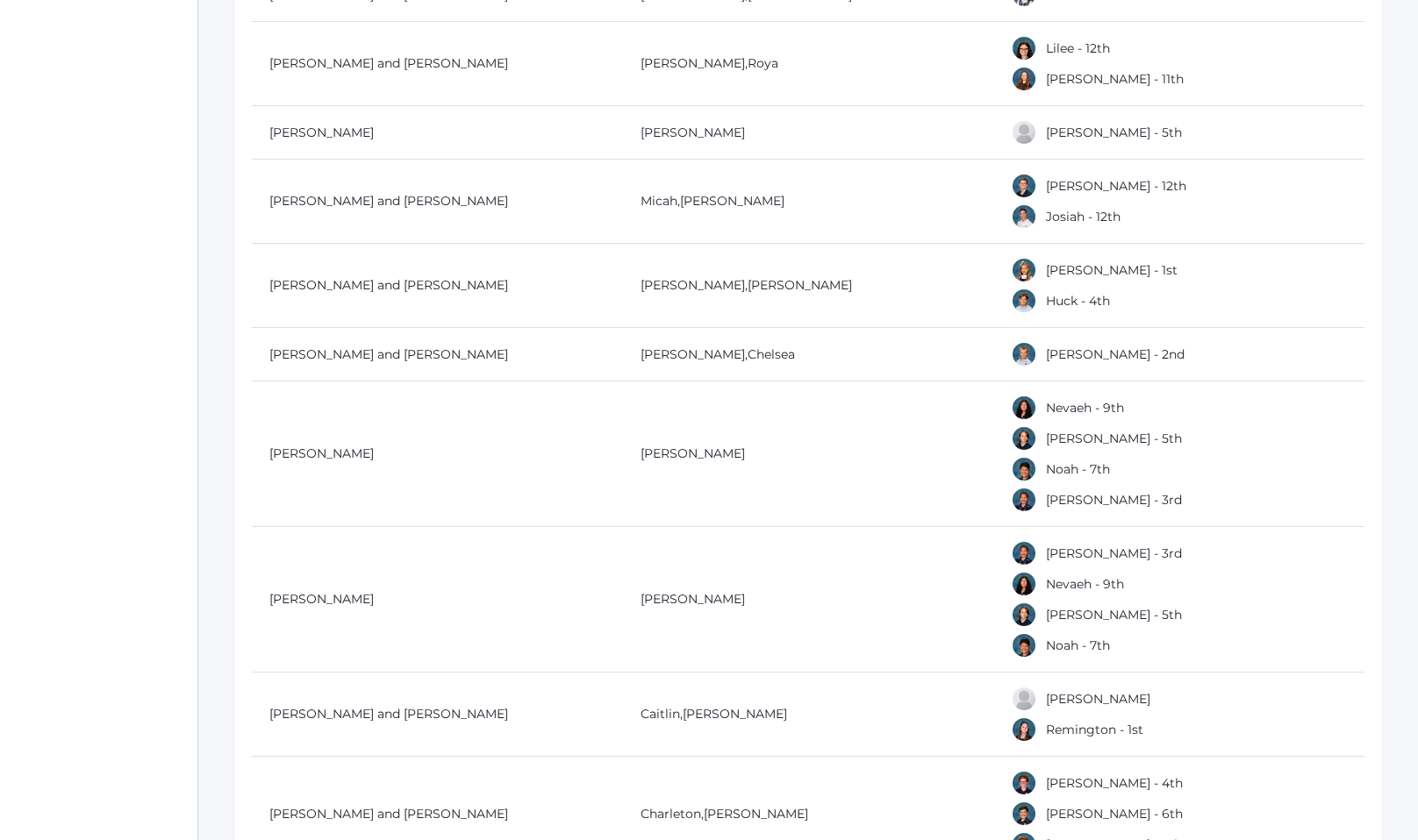
scroll to position [17777, 0]
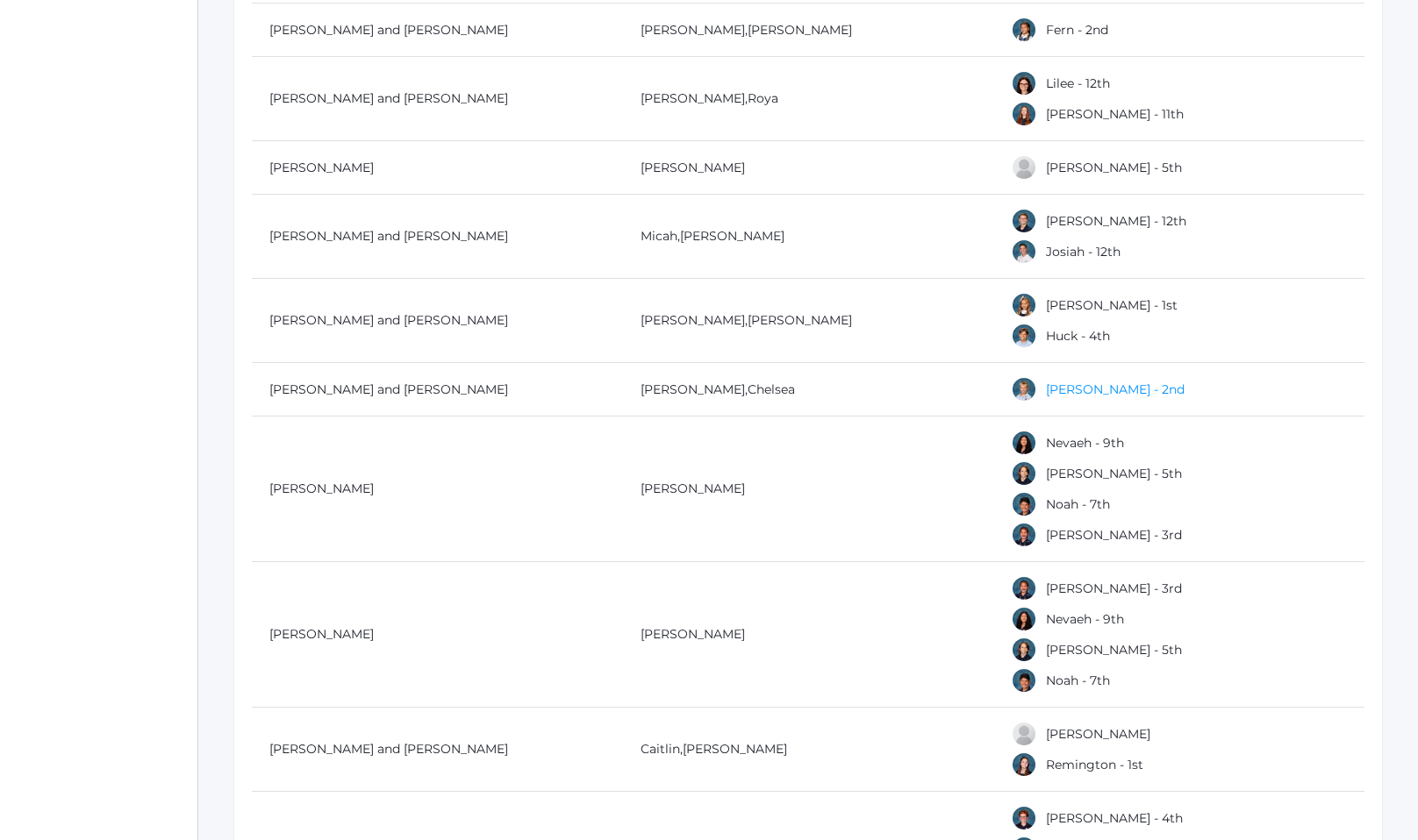
click at [1055, 382] on link "[PERSON_NAME] - 2nd" at bounding box center [1114, 389] width 139 height 16
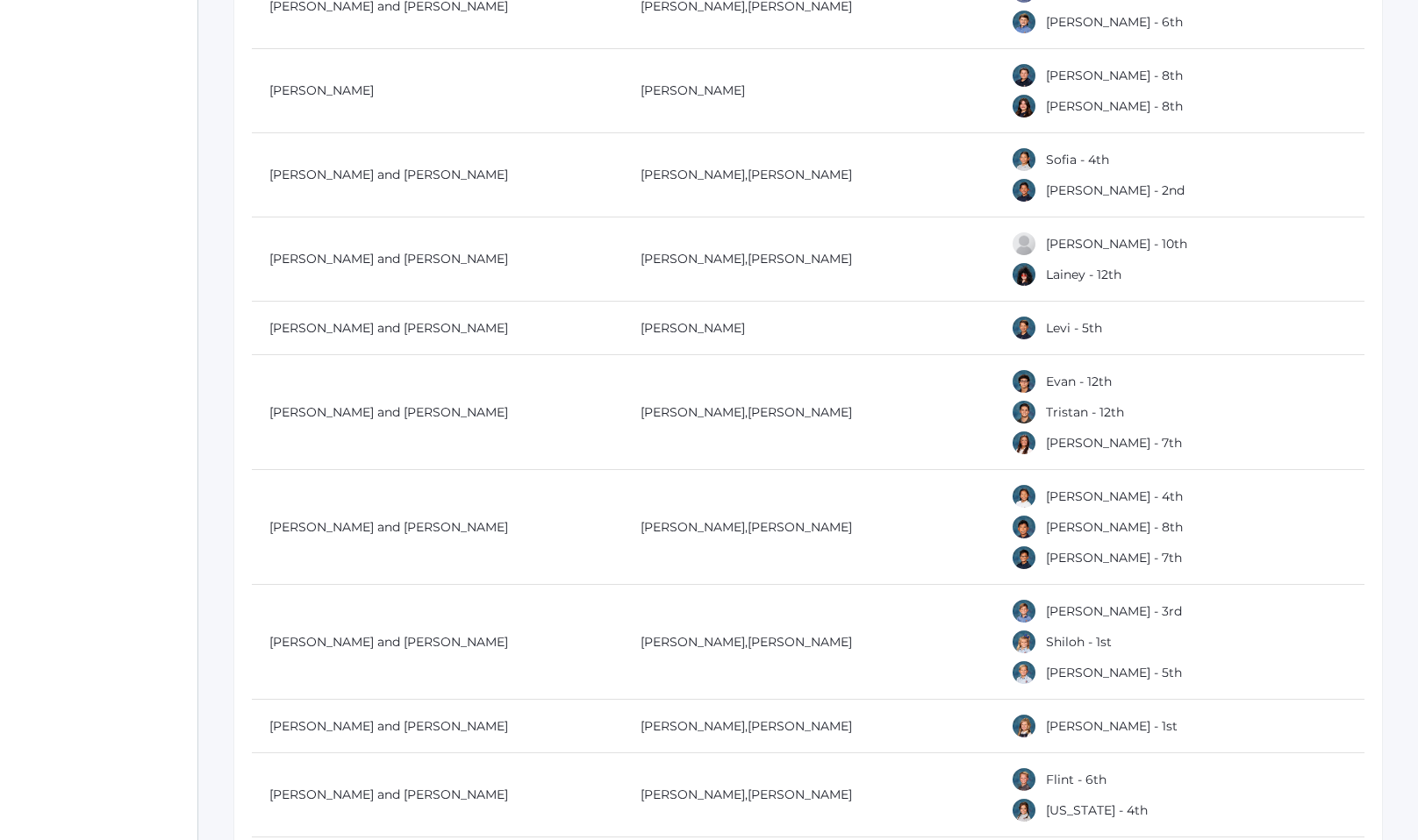
scroll to position [11006, 0]
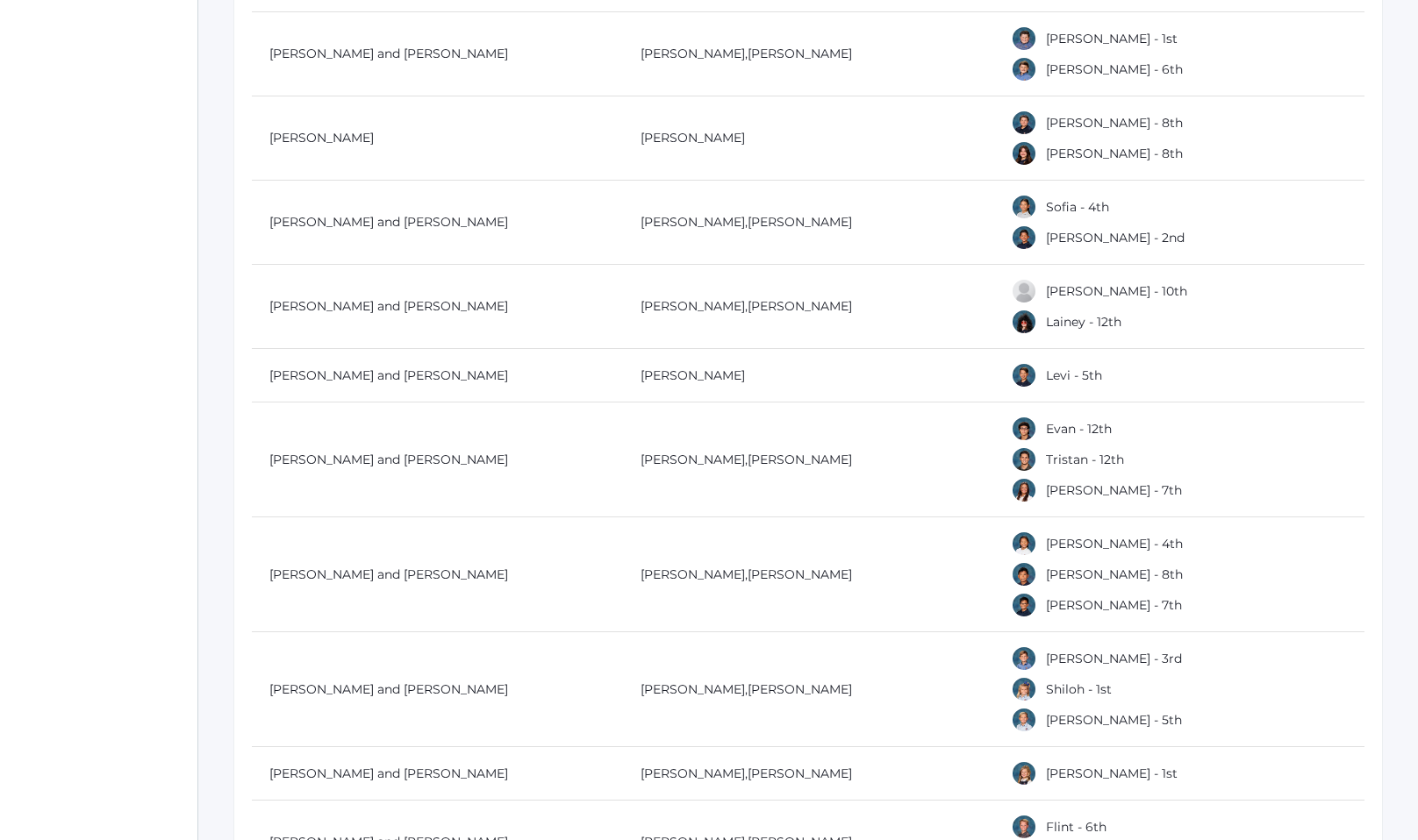
click at [496, 386] on td "[PERSON_NAME] and [PERSON_NAME]" at bounding box center [437, 375] width 371 height 53
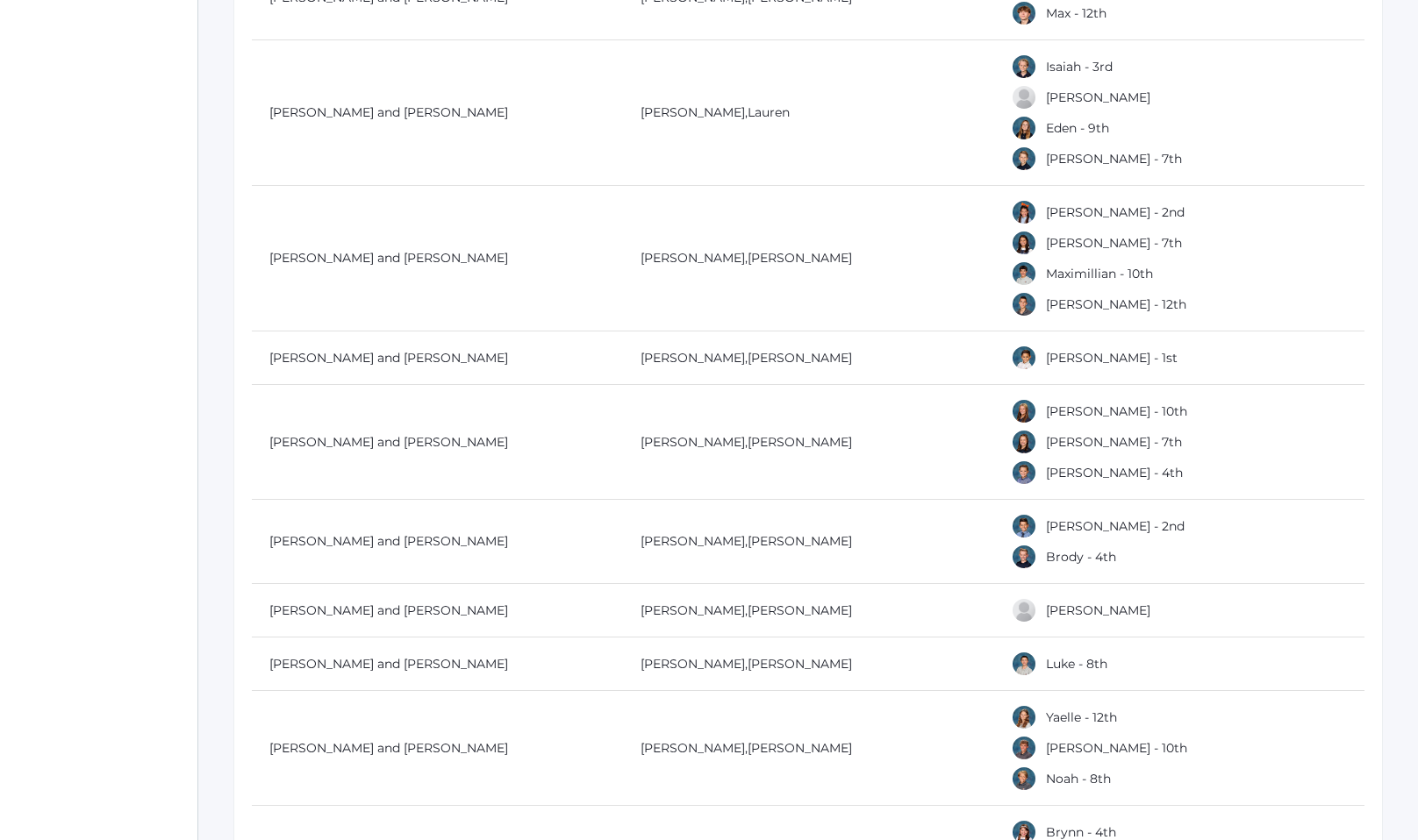
scroll to position [1779, 0]
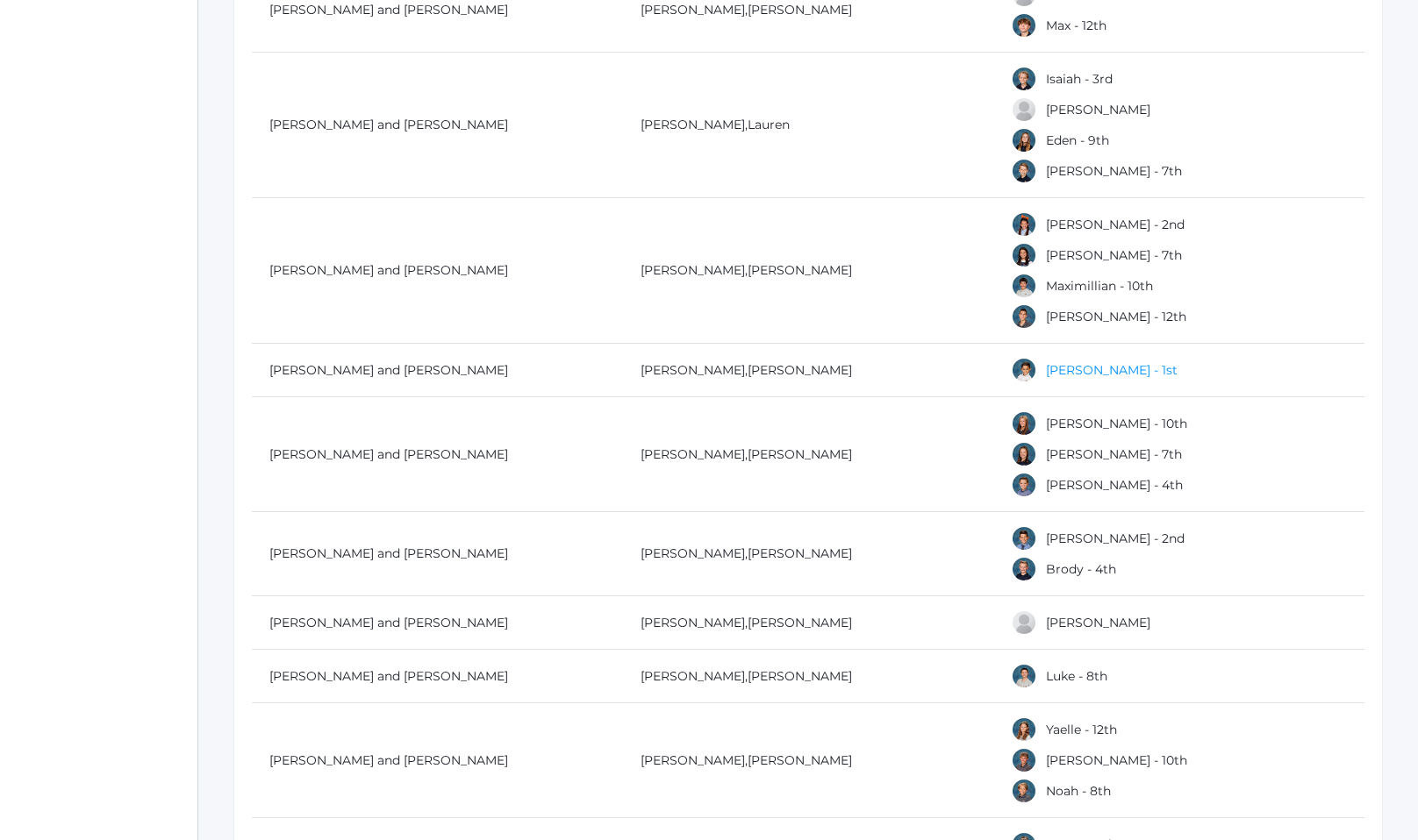
click at [1067, 370] on link "[PERSON_NAME] - 1st" at bounding box center [1111, 370] width 132 height 16
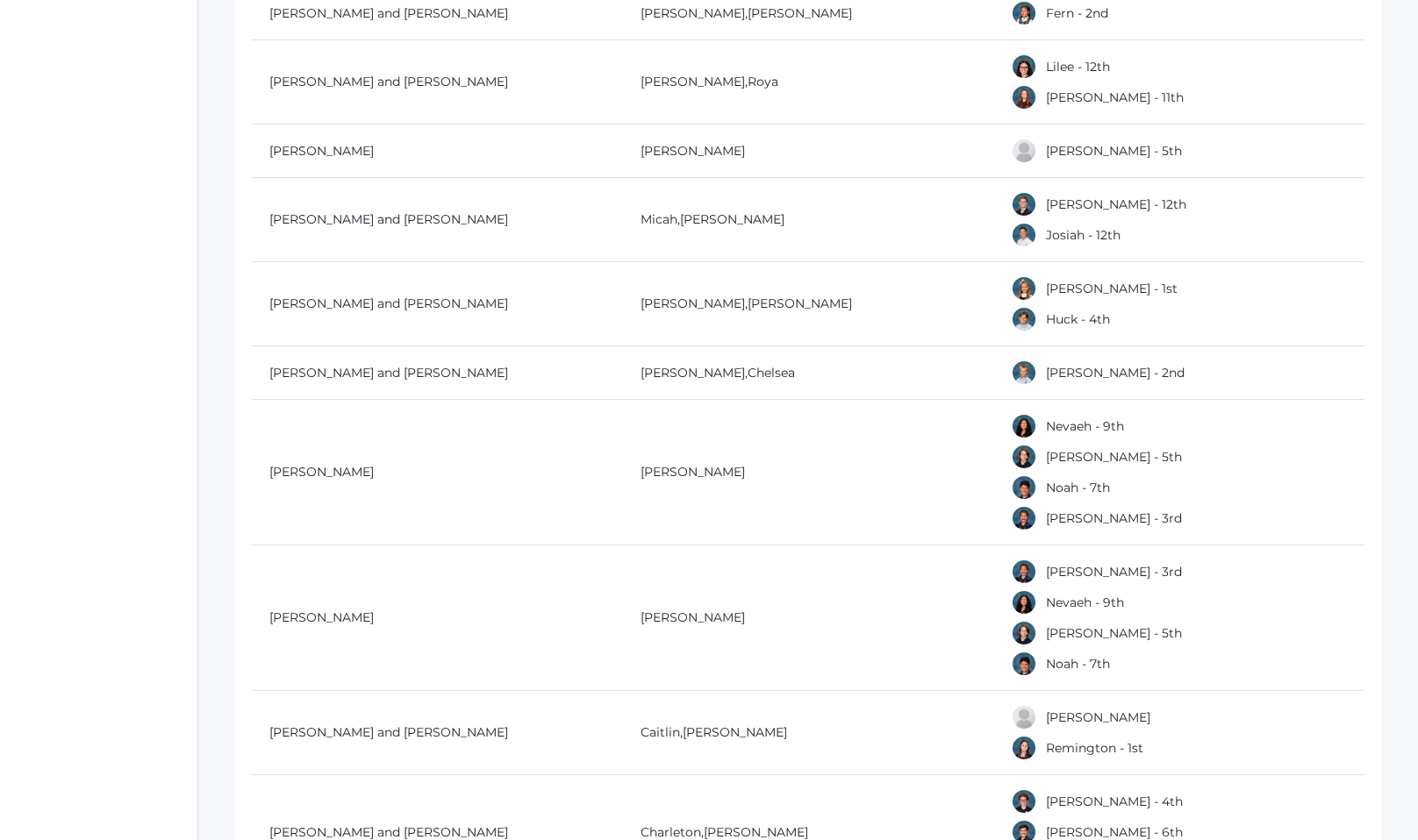
scroll to position [17847, 0]
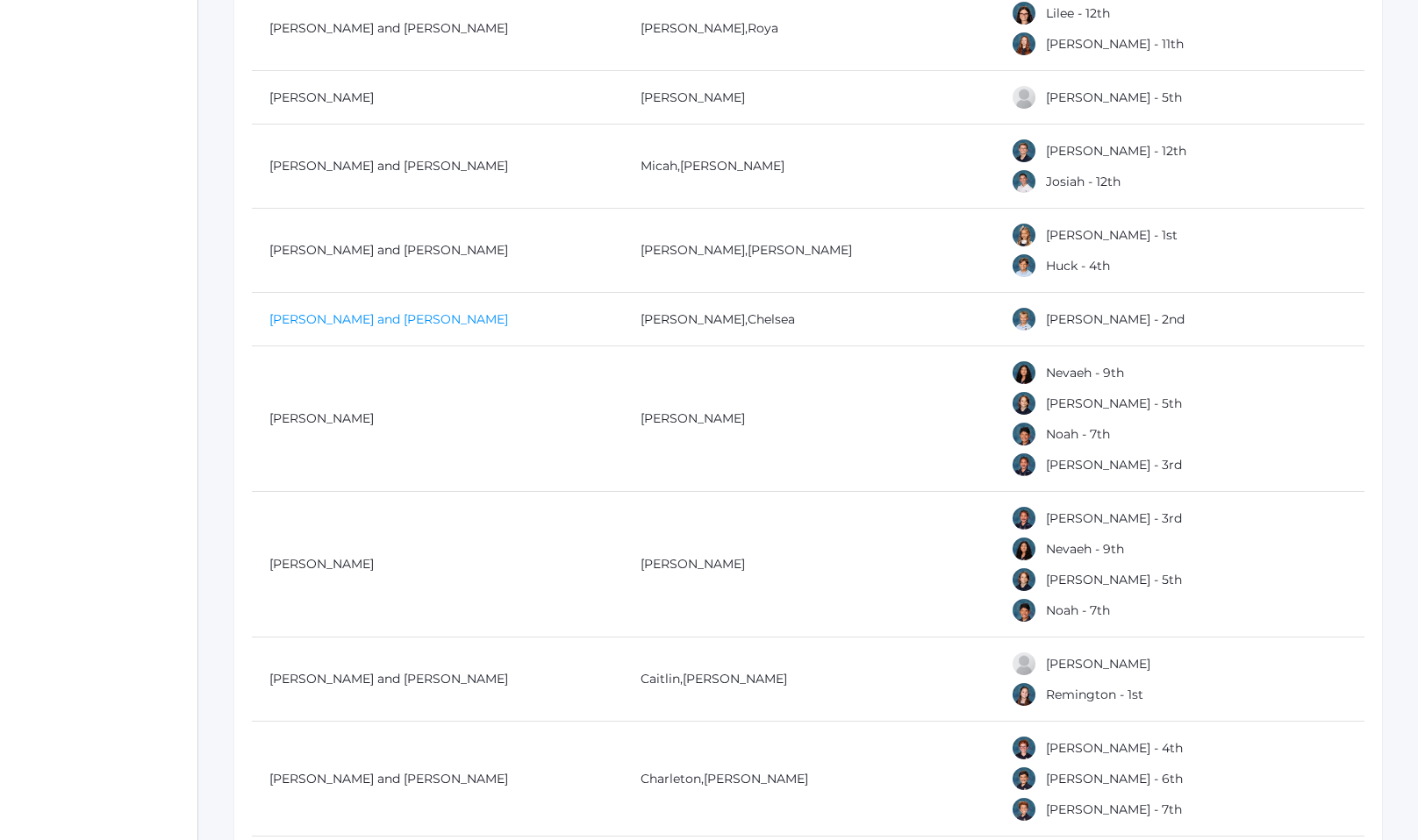
click at [327, 311] on link "[PERSON_NAME] and [PERSON_NAME]" at bounding box center [388, 318] width 238 height 16
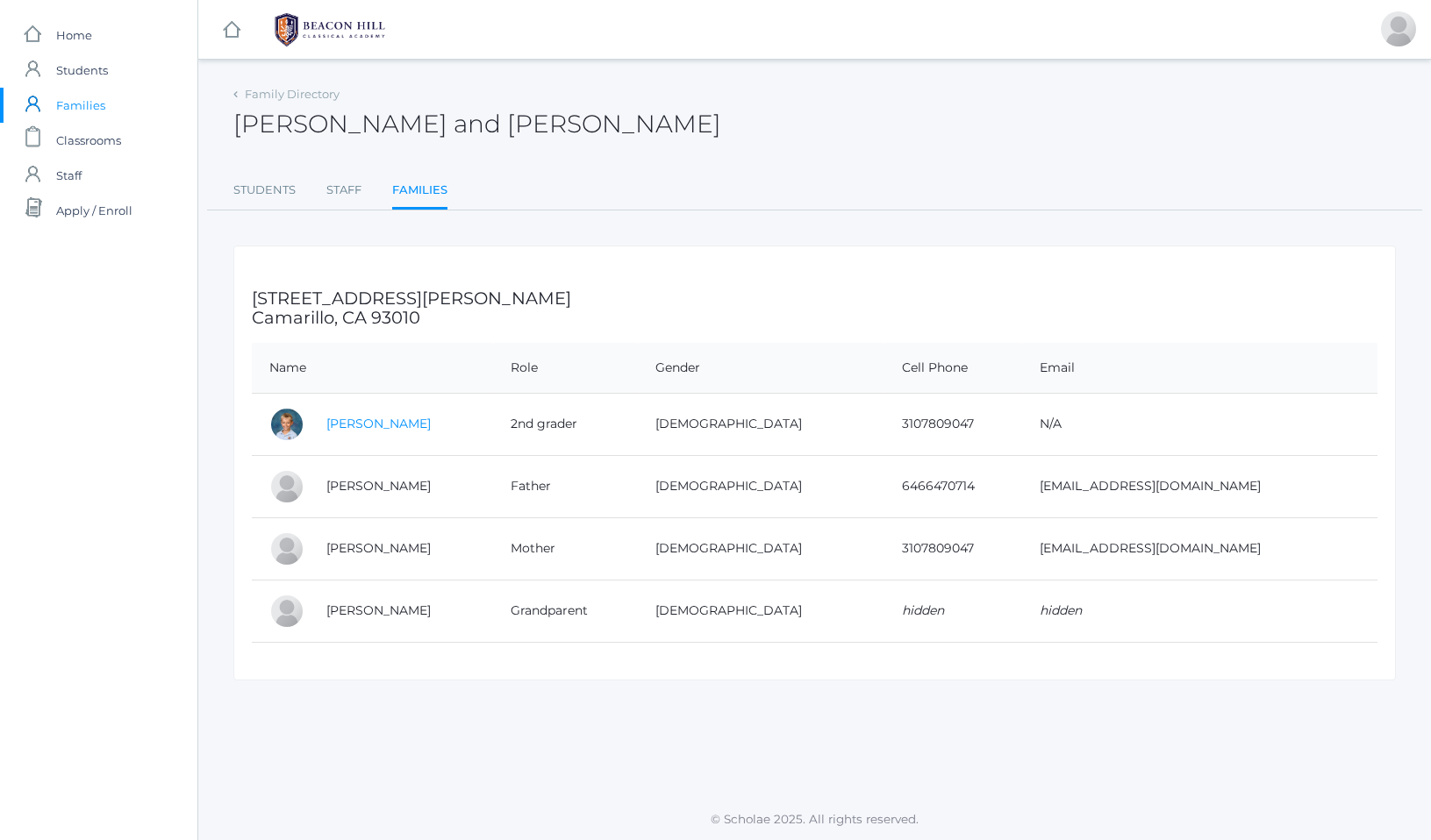
click at [377, 418] on link "Liam Tiedemann" at bounding box center [378, 423] width 104 height 16
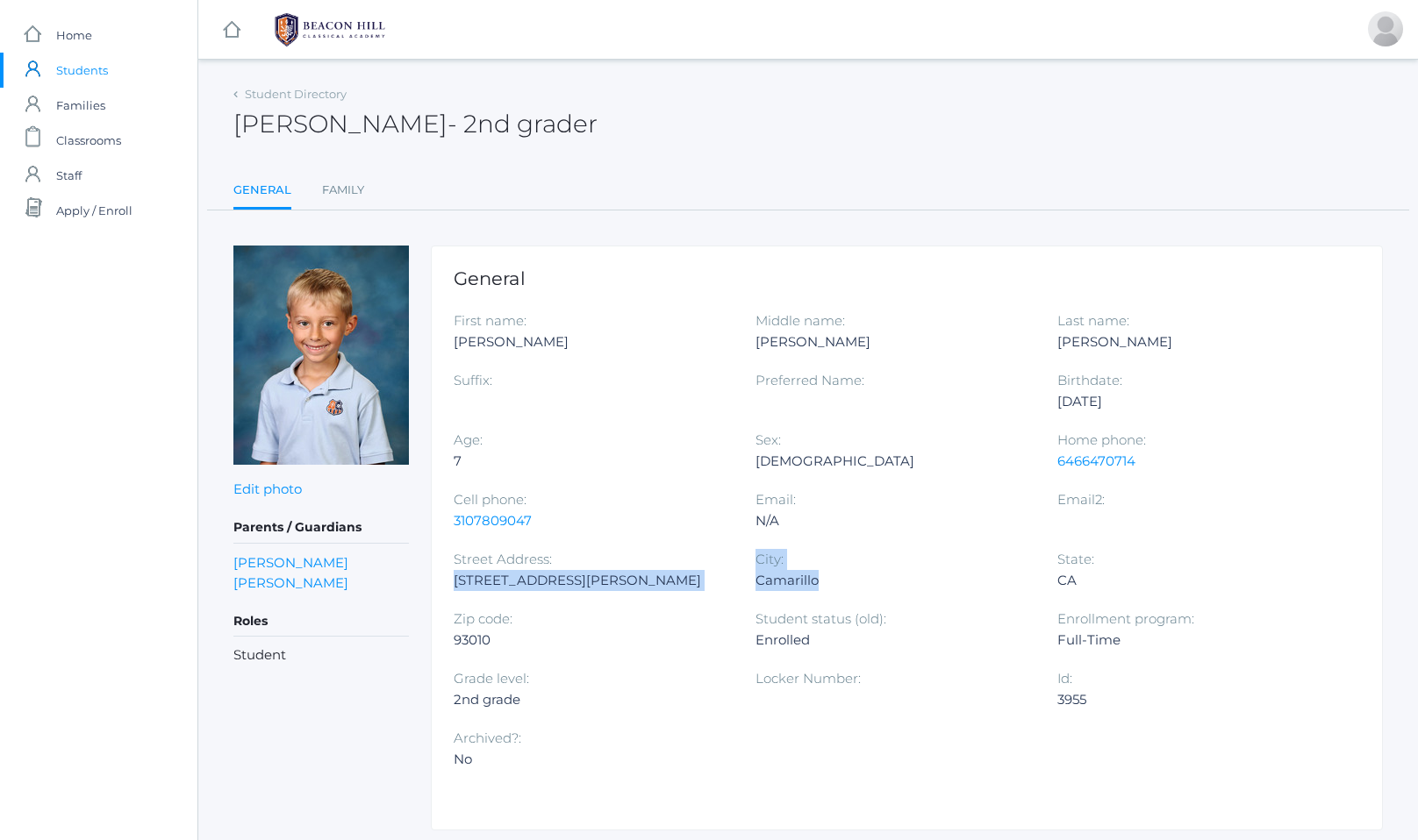
drag, startPoint x: 454, startPoint y: 578, endPoint x: 847, endPoint y: 592, distance: 393.2
click at [847, 592] on div "First name: Liam Middle name: Dominic Last name: Tiedemann Suffix: Preferred Na…" at bounding box center [906, 548] width 906 height 478
copy div "1649 Palmer Ave. City: Camarillo"
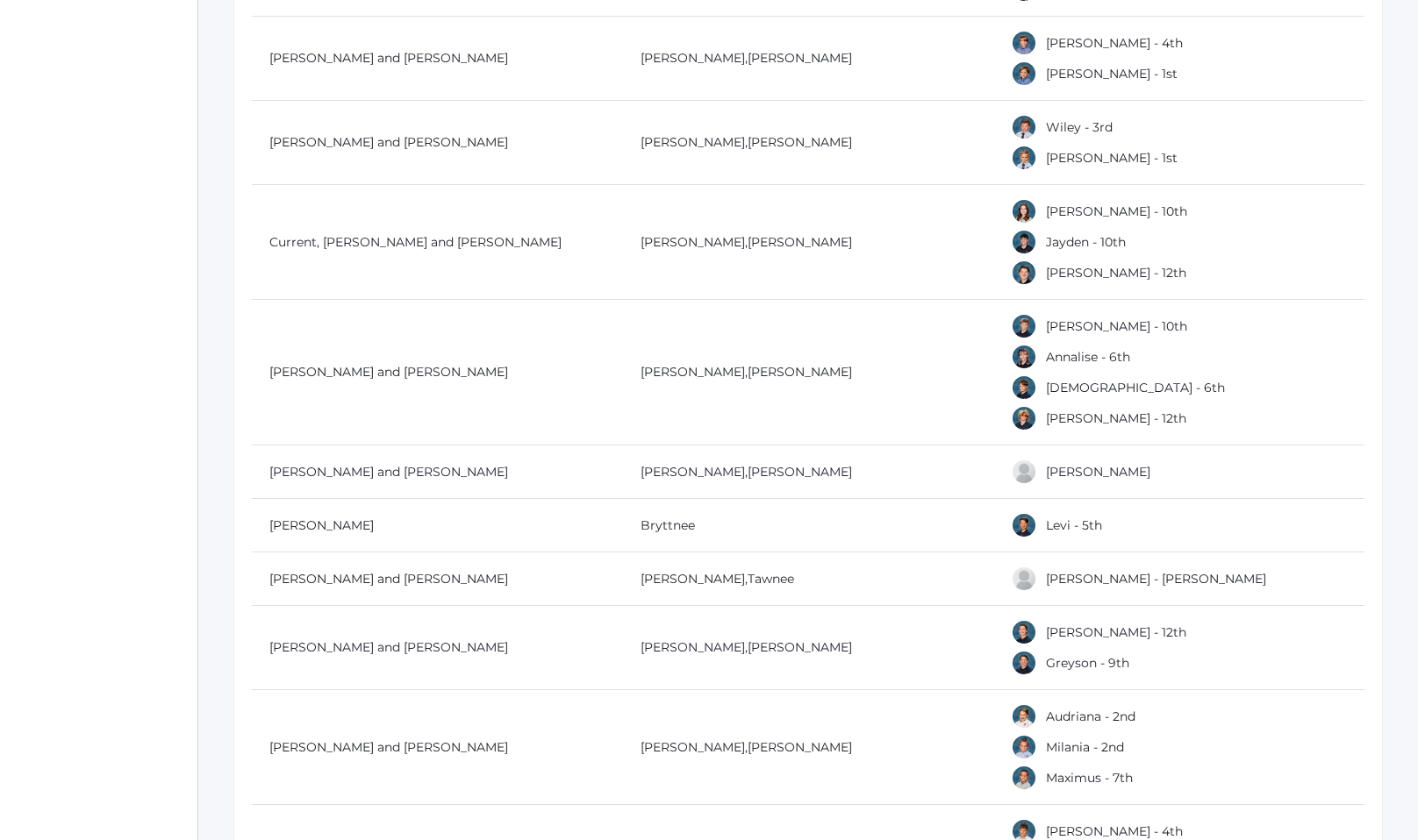
scroll to position [5311, 0]
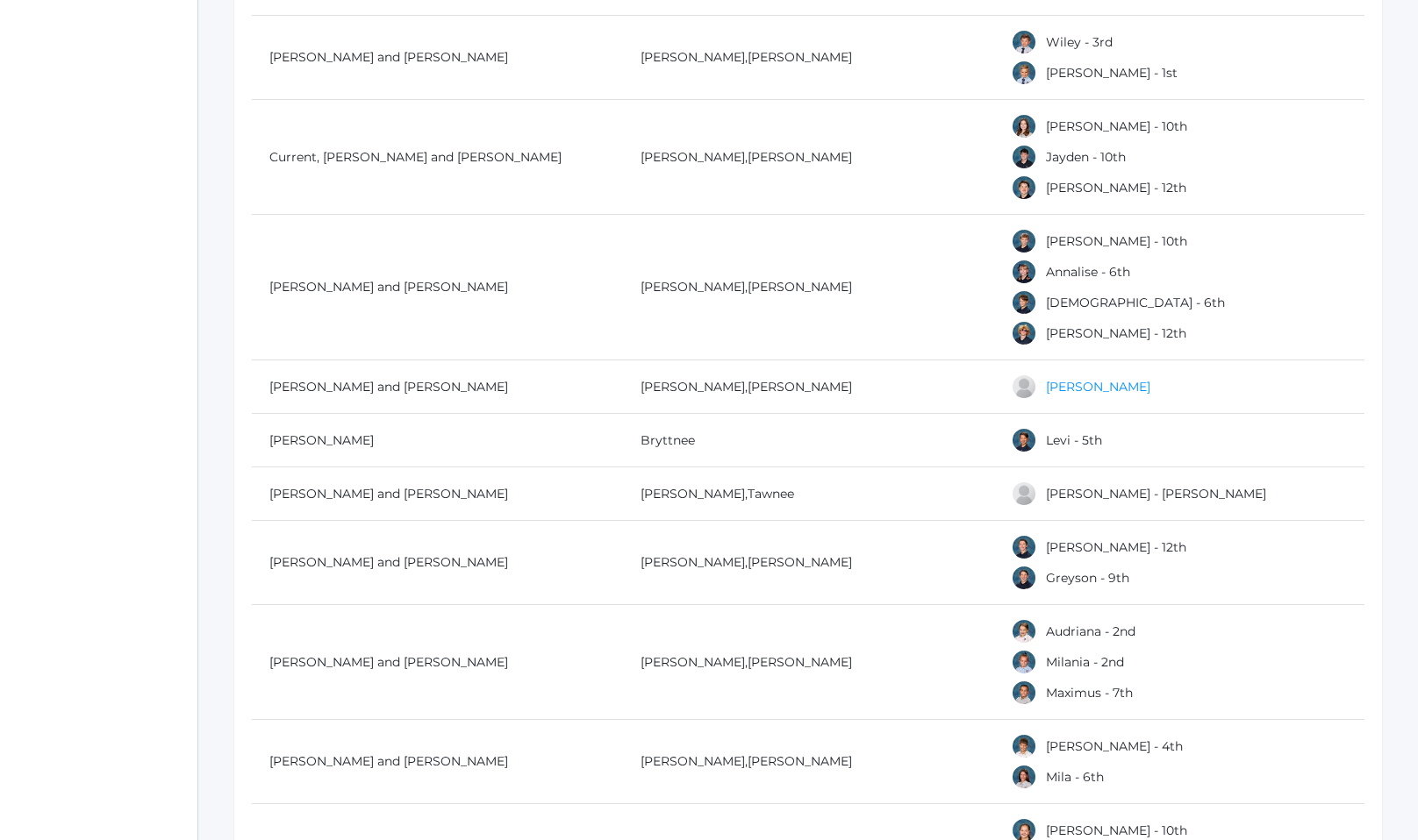
click at [1082, 387] on link "[PERSON_NAME]" at bounding box center [1097, 386] width 104 height 16
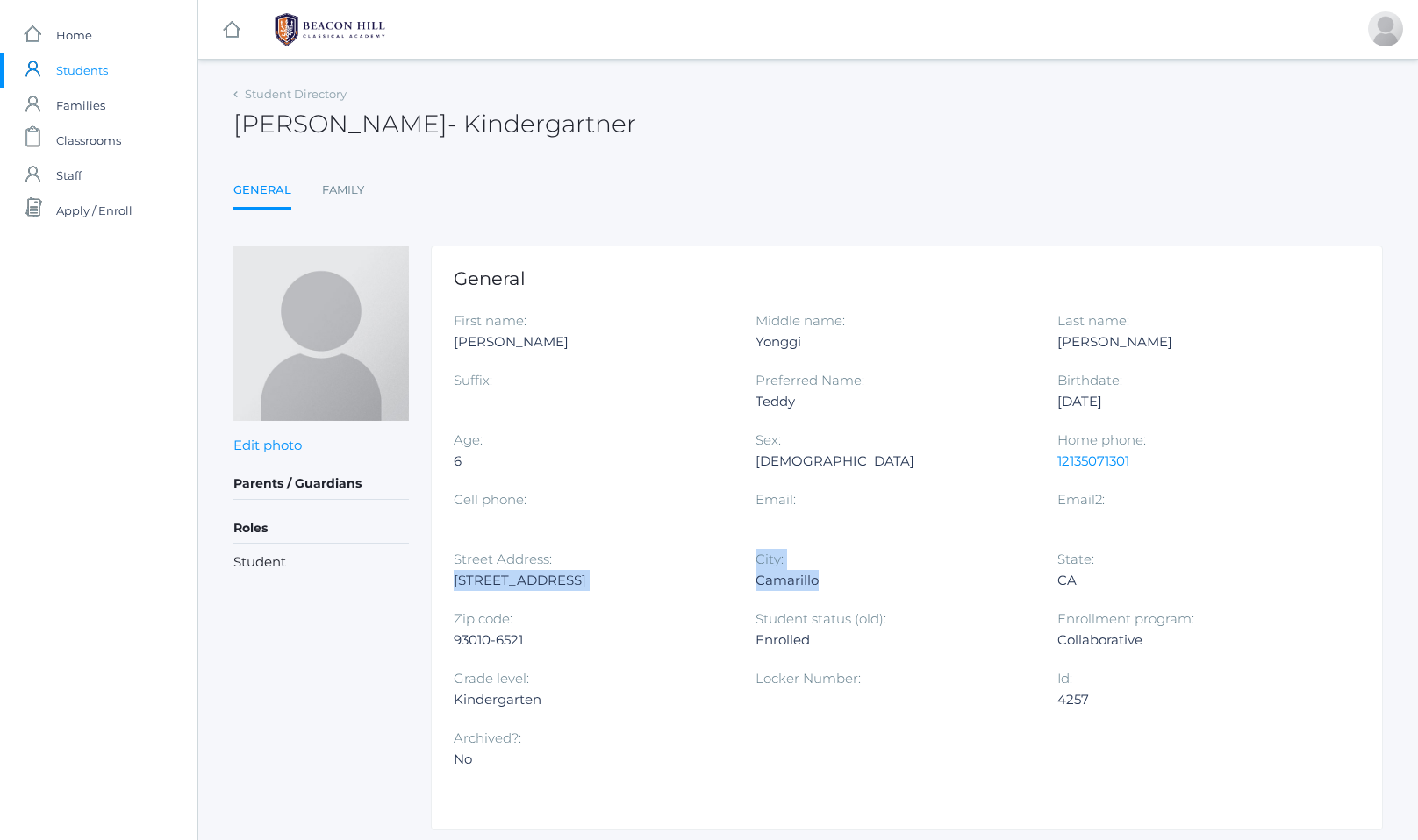
drag, startPoint x: 452, startPoint y: 579, endPoint x: 860, endPoint y: 591, distance: 408.2
click at [860, 591] on div "General First name: [PERSON_NAME] Middle name: [GEOGRAPHIC_DATA] Last name: [PE…" at bounding box center [906, 538] width 951 height 585
copy div "[STREET_ADDRESS]: [GEOGRAPHIC_DATA]"
